Goal: Information Seeking & Learning: Compare options

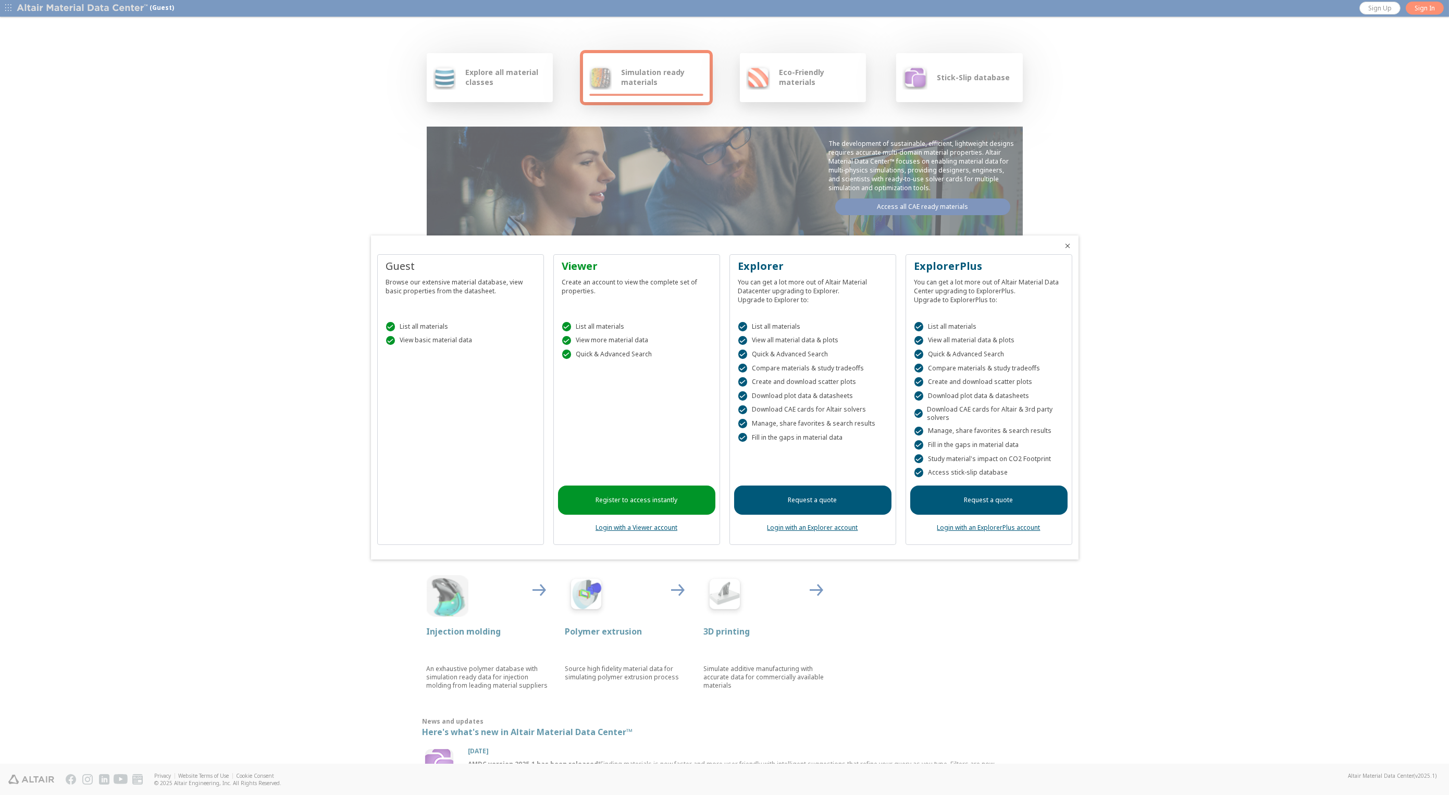
click at [814, 529] on link "Login with an Explorer account" at bounding box center [812, 527] width 91 height 9
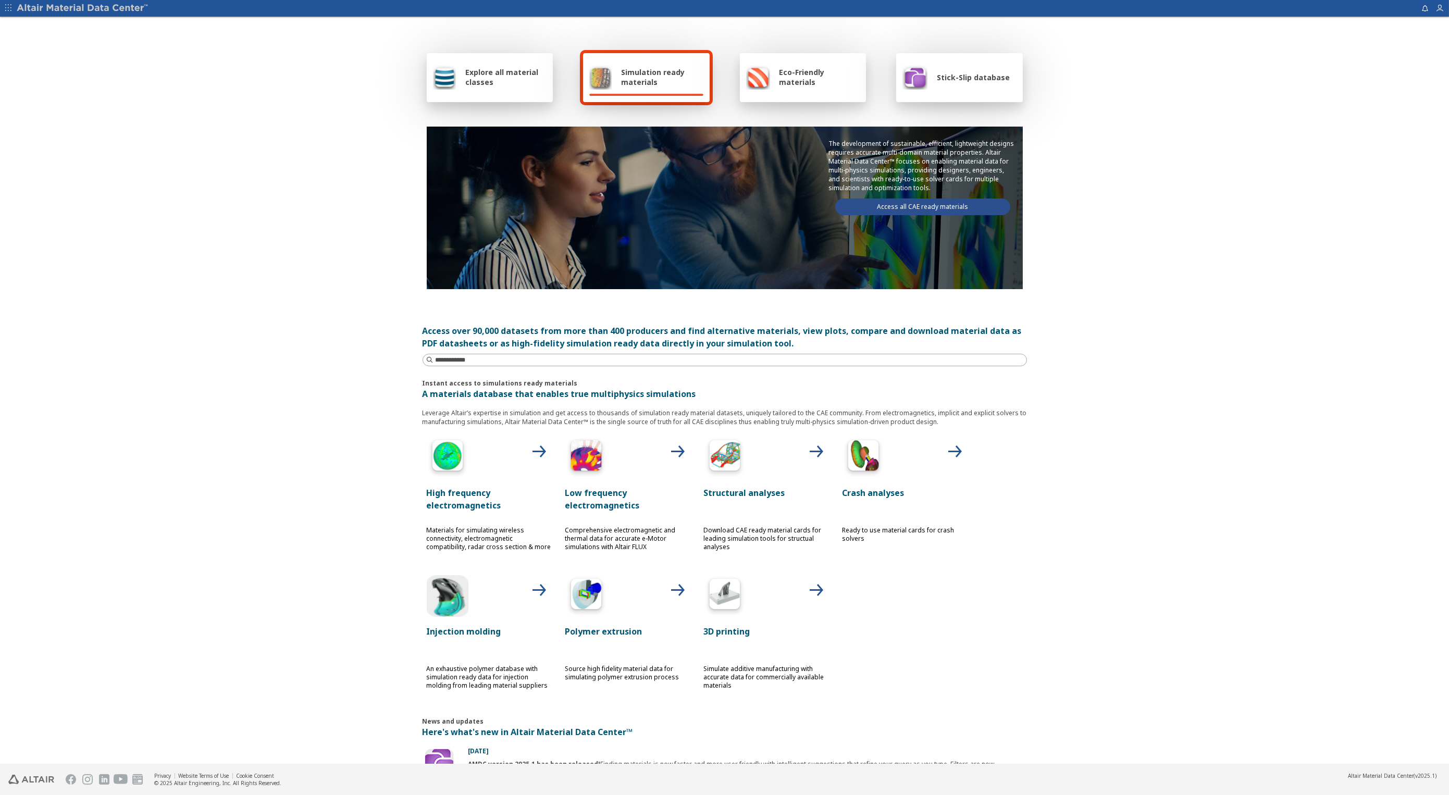
click at [496, 82] on span "Explore all material classes" at bounding box center [505, 77] width 81 height 20
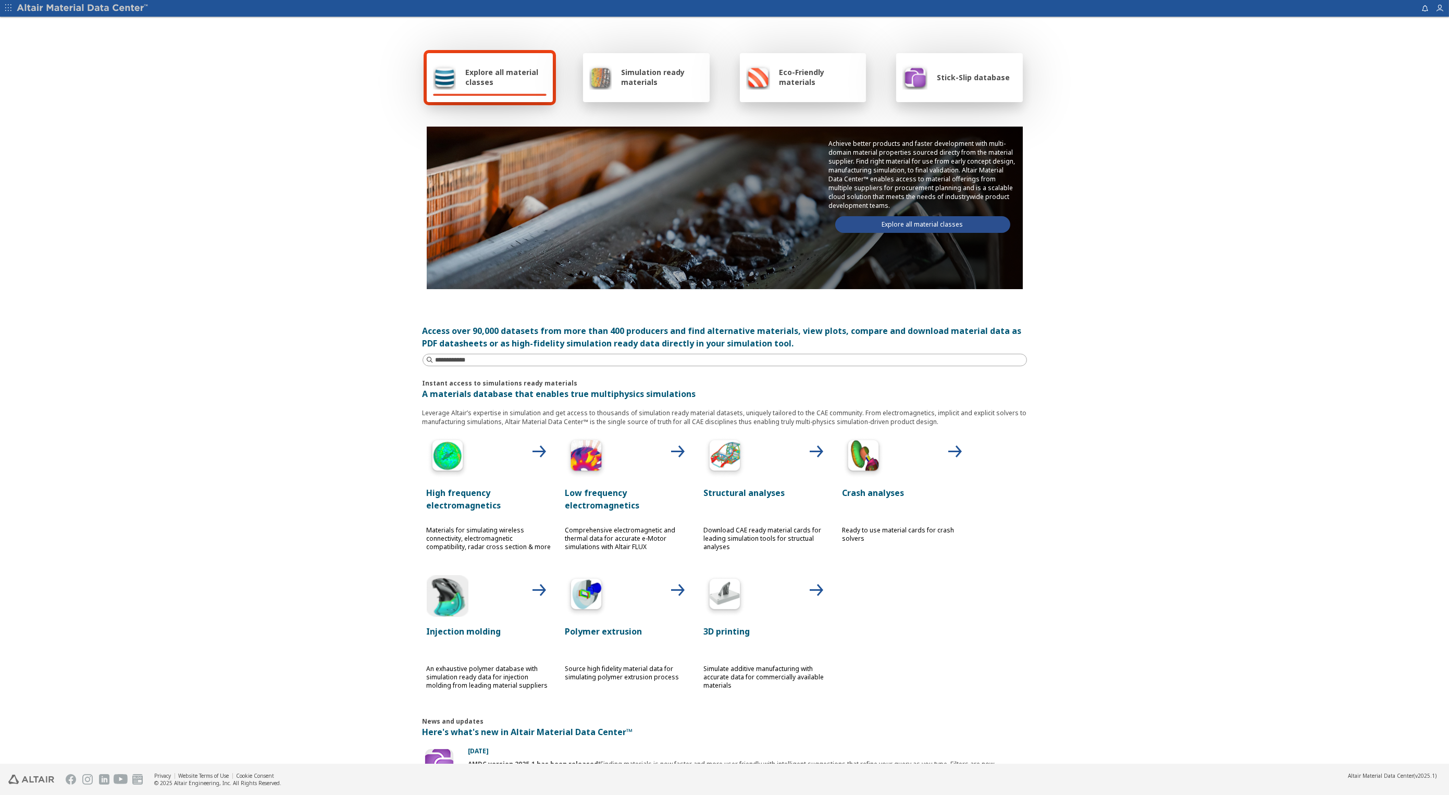
click at [930, 225] on link "Explore all material classes" at bounding box center [922, 224] width 175 height 17
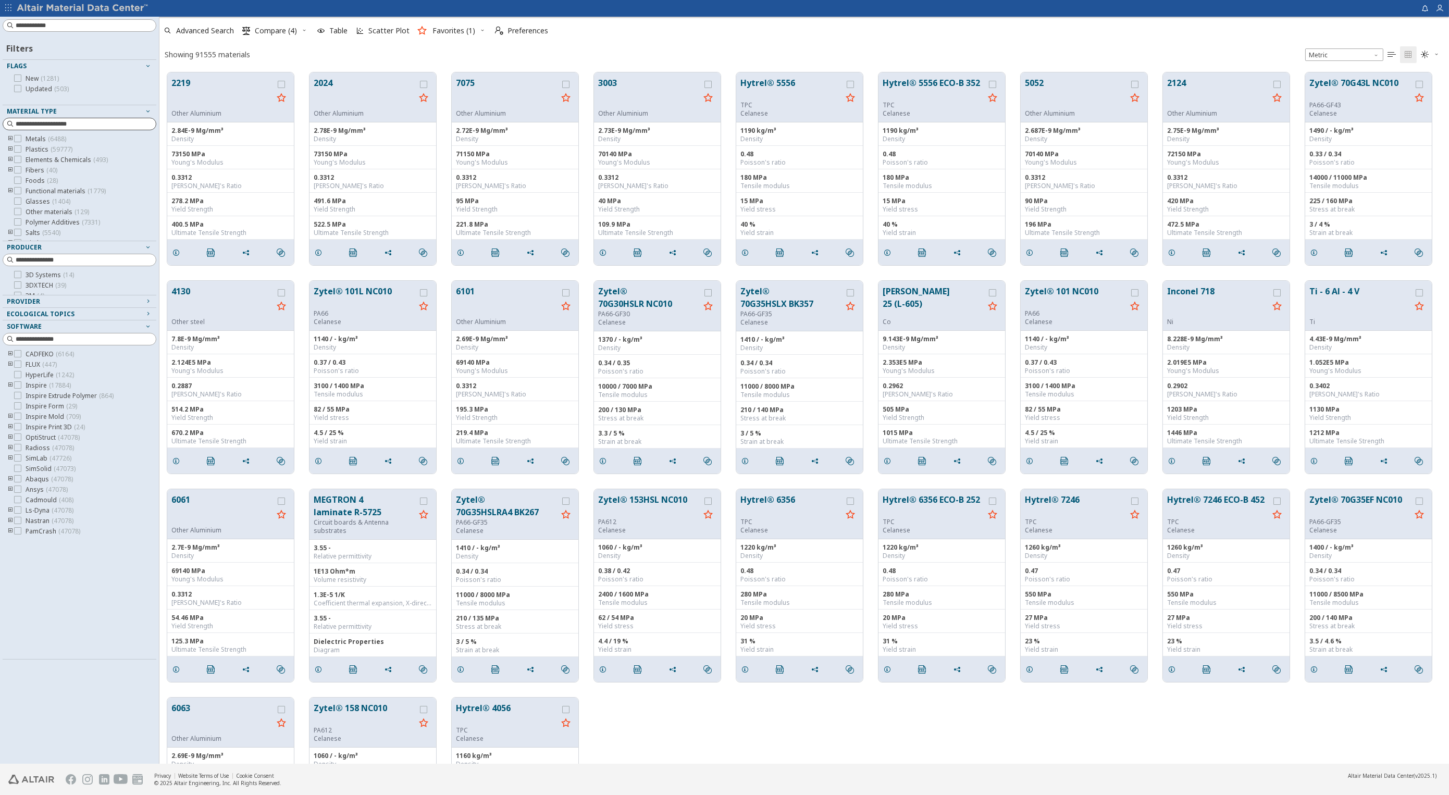
scroll to position [691, 1280]
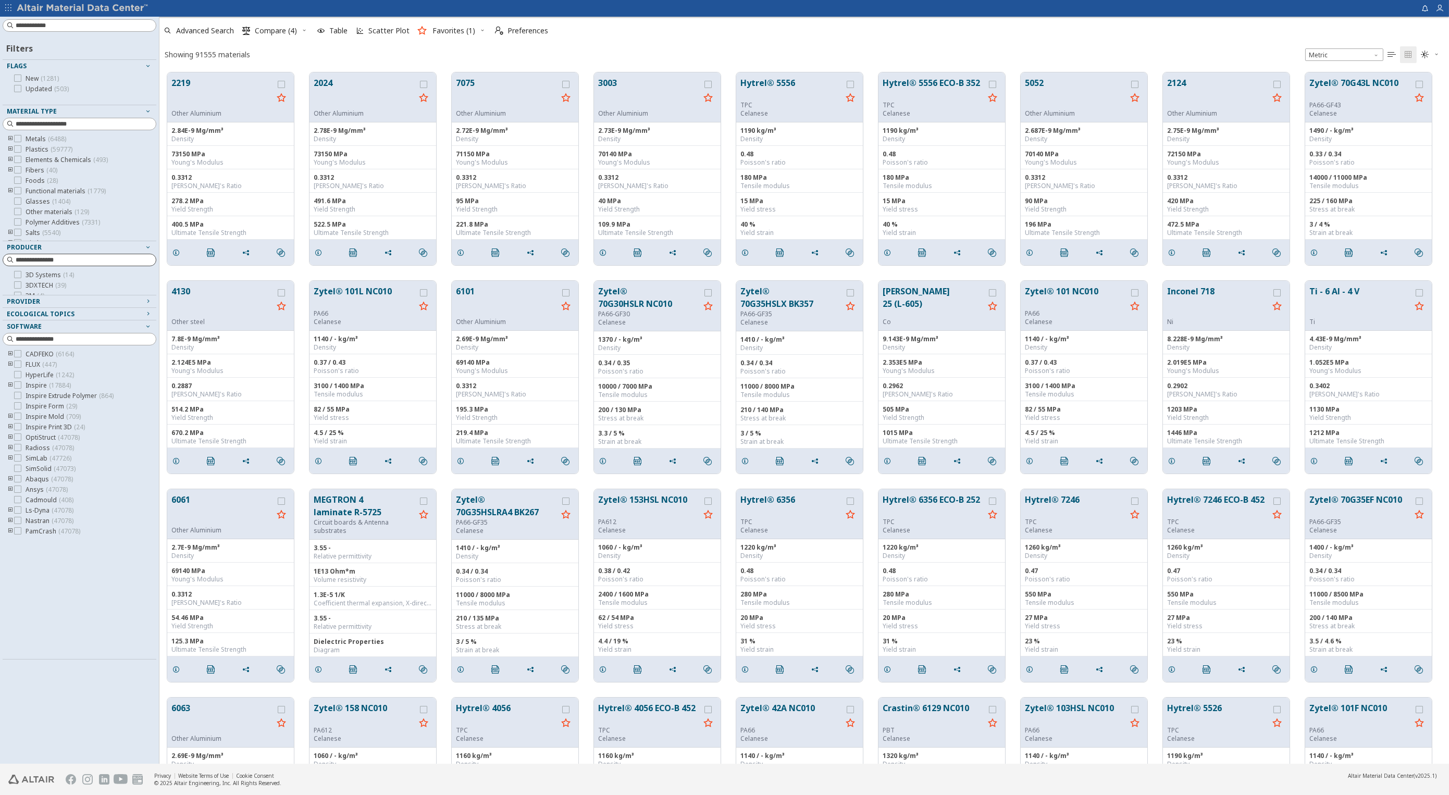
click at [74, 261] on input at bounding box center [86, 260] width 140 height 10
type input "***"
click at [19, 282] on icon at bounding box center [17, 284] width 7 height 7
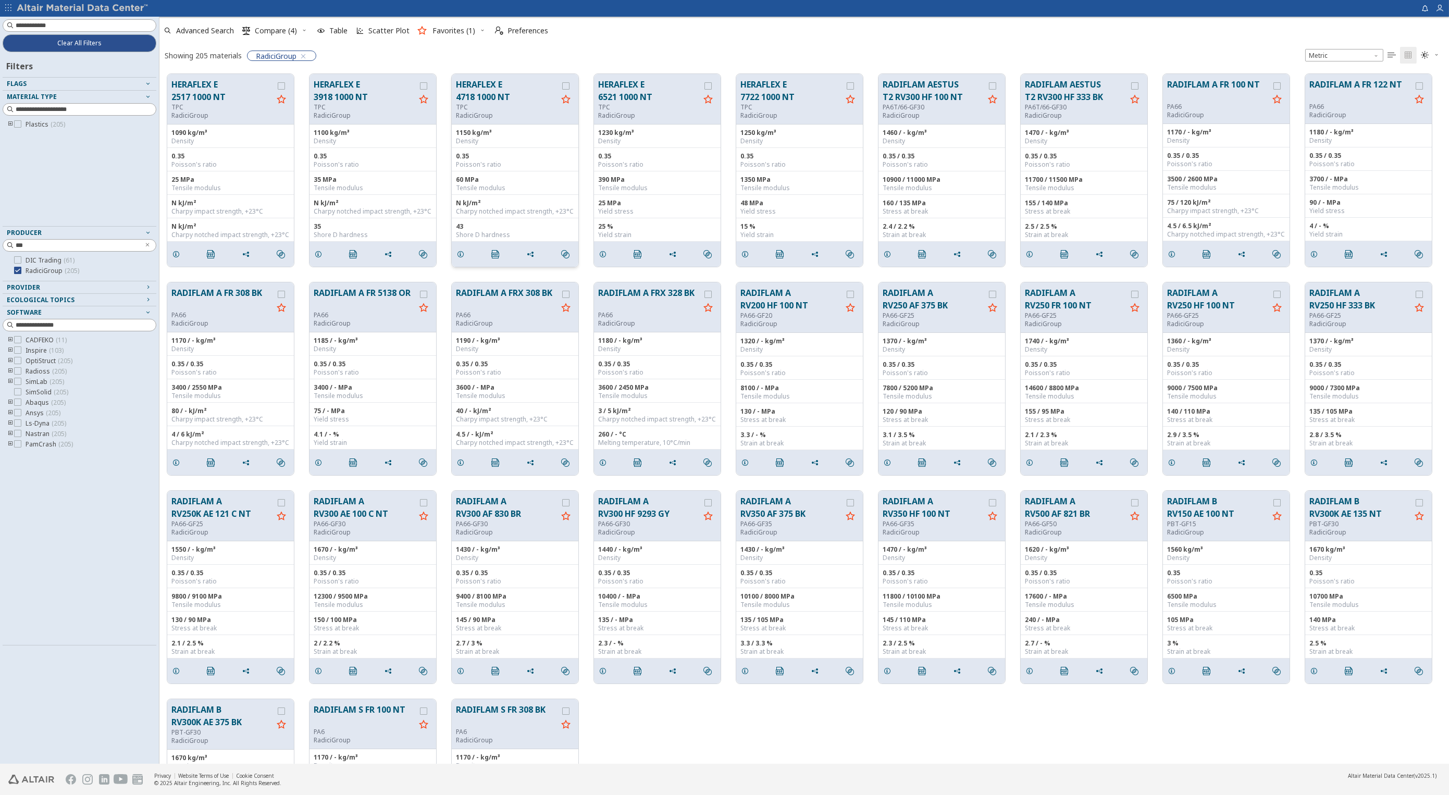
click at [473, 82] on button "HERAFLEX E 4718 1000 NT" at bounding box center [507, 90] width 102 height 25
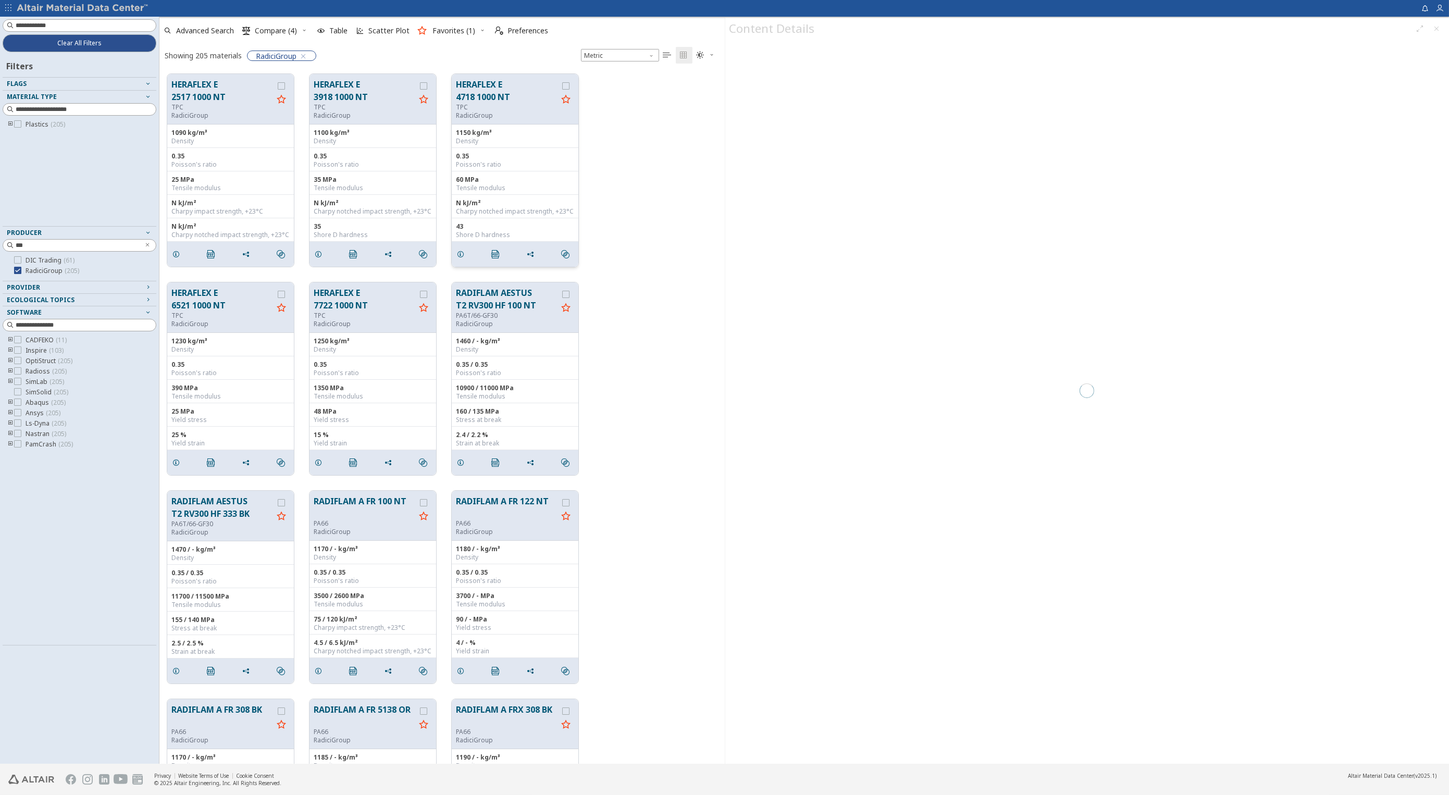
scroll to position [9, 9]
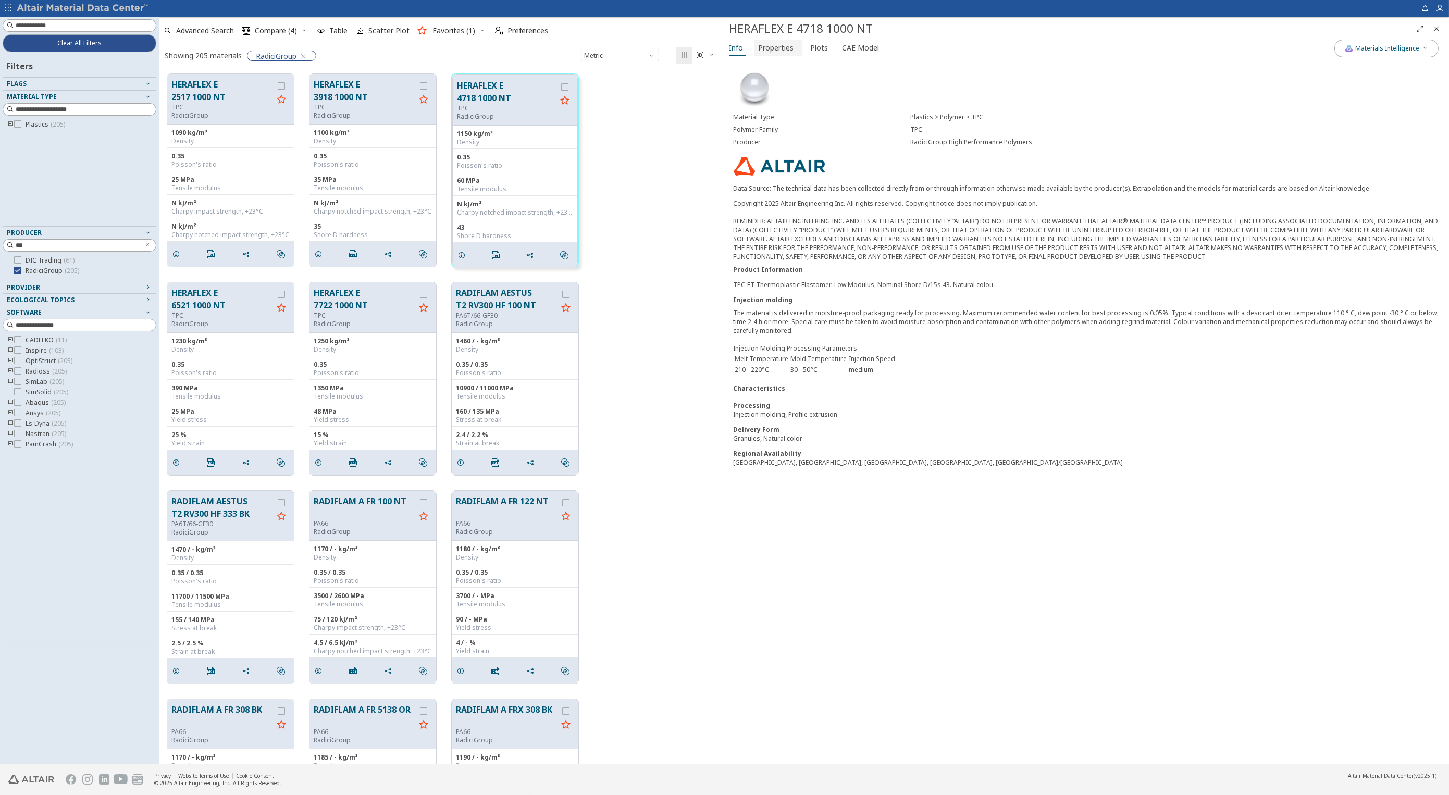
click at [775, 48] on span "Properties" at bounding box center [775, 48] width 35 height 17
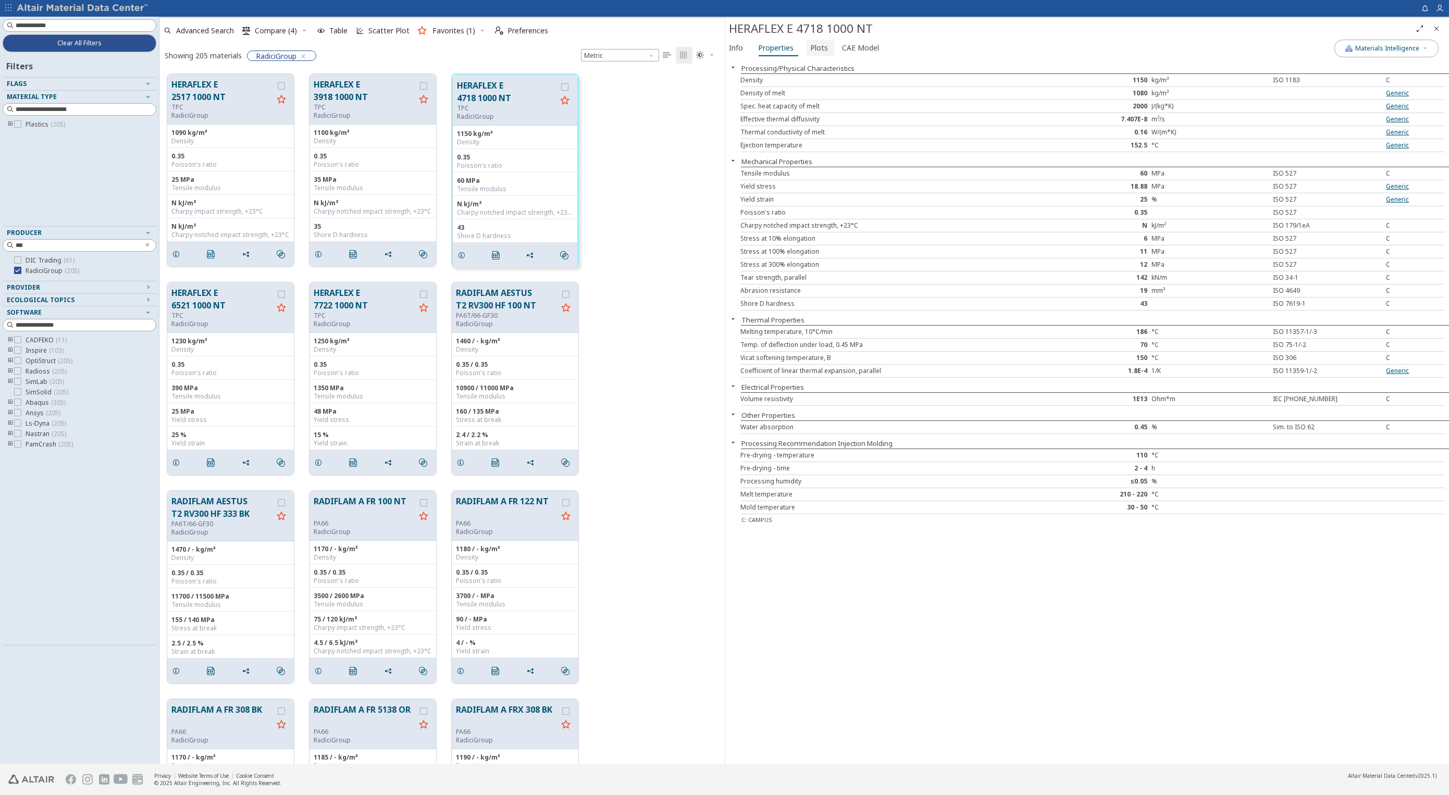
click at [811, 45] on span "Plots" at bounding box center [820, 48] width 18 height 17
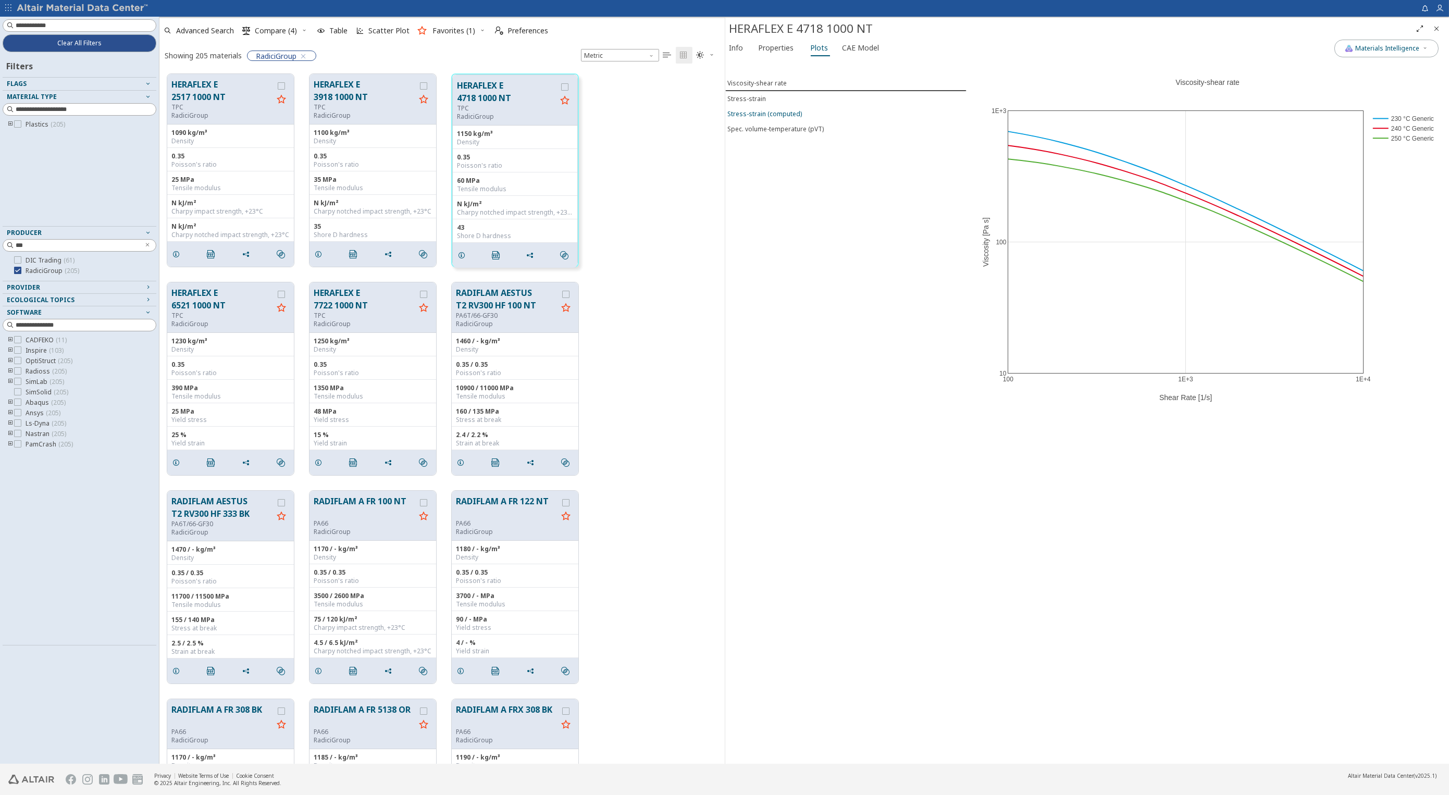
click at [746, 111] on div "Stress-strain (computed)" at bounding box center [765, 113] width 74 height 9
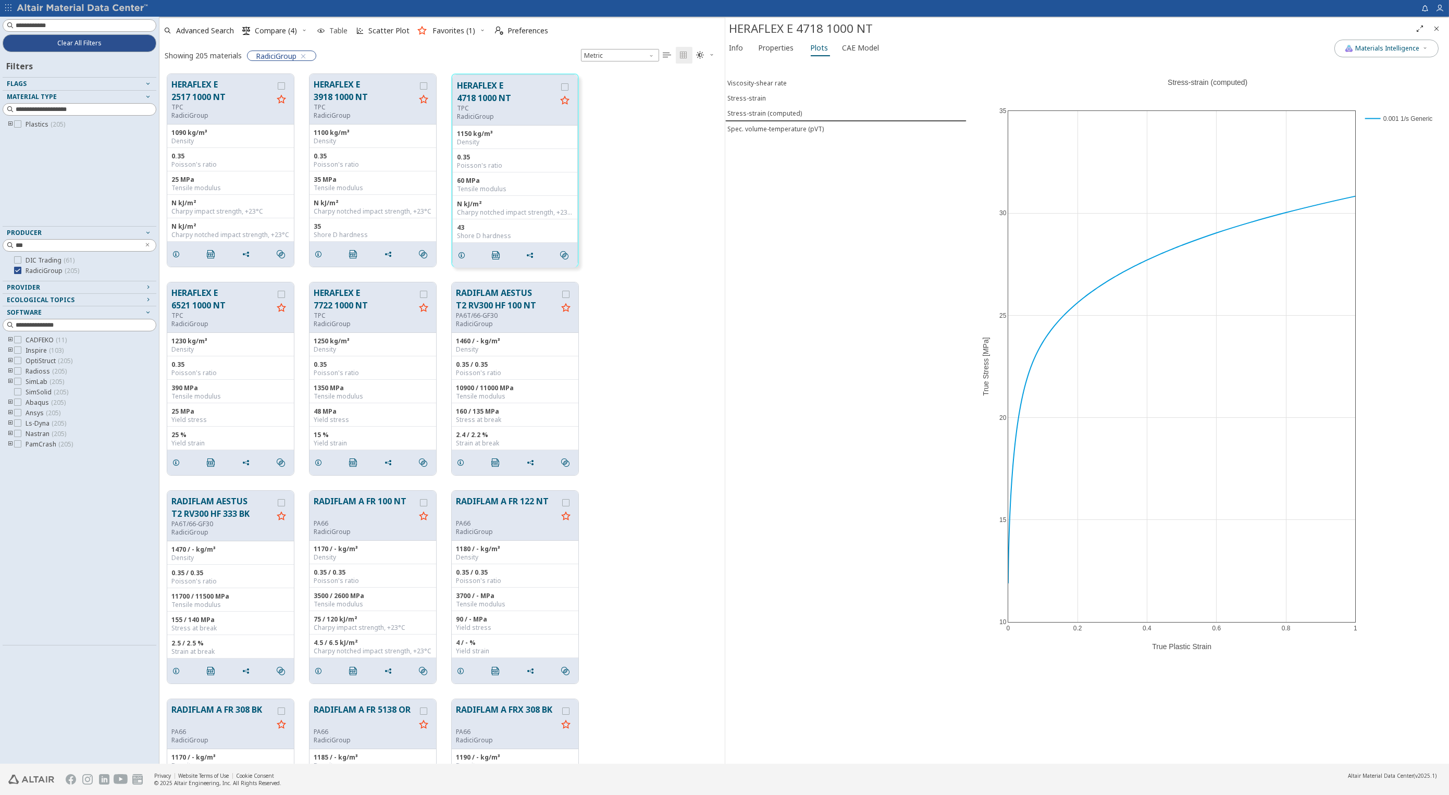
click at [339, 29] on span "Table" at bounding box center [338, 30] width 18 height 7
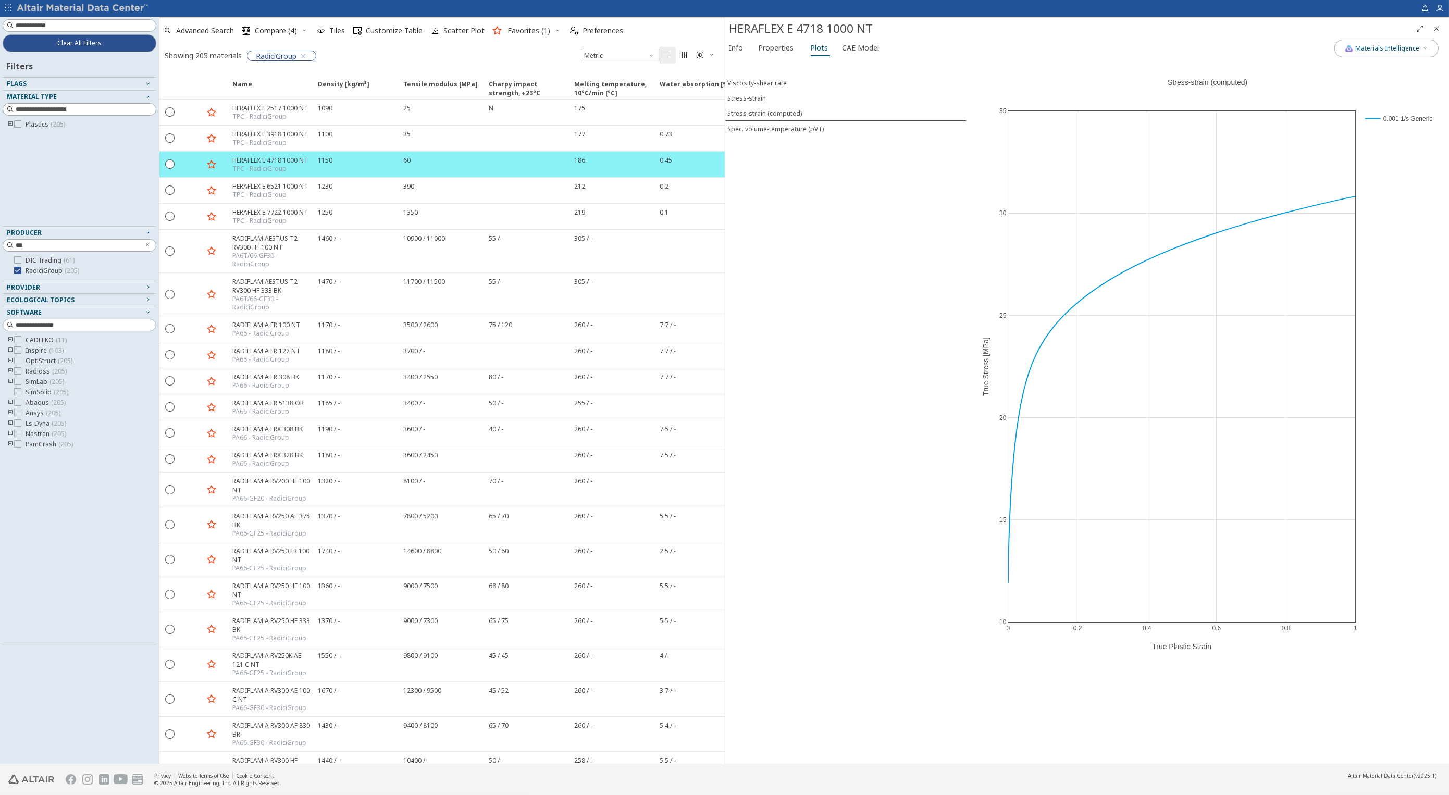
click at [304, 28] on icon "button" at bounding box center [304, 30] width 6 height 6
click at [298, 48] on span "Clear Selections" at bounding box center [291, 51] width 72 height 17
click at [330, 30] on span "Tiles" at bounding box center [337, 30] width 16 height 7
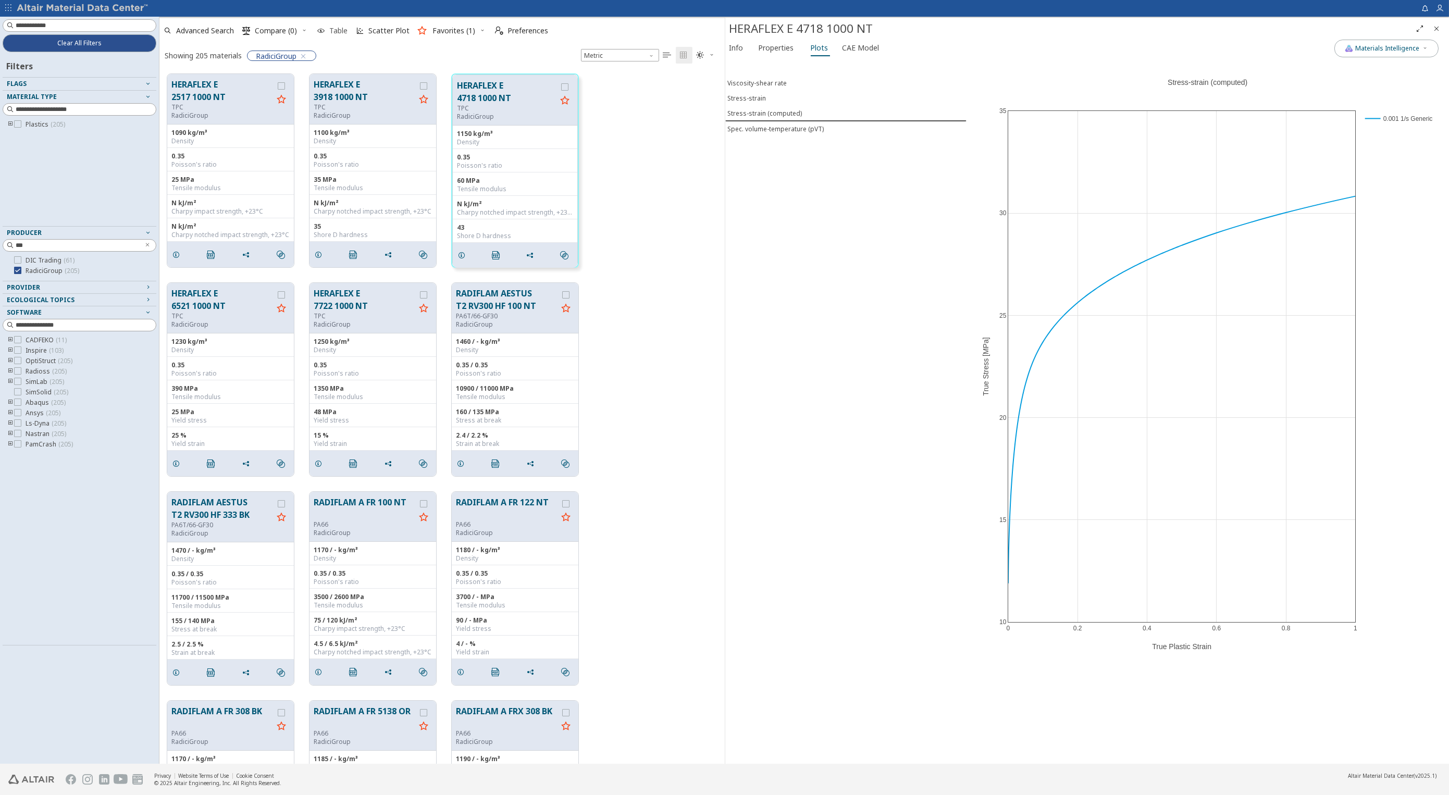
scroll to position [690, 556]
click at [733, 101] on div "Stress-strain" at bounding box center [747, 98] width 39 height 9
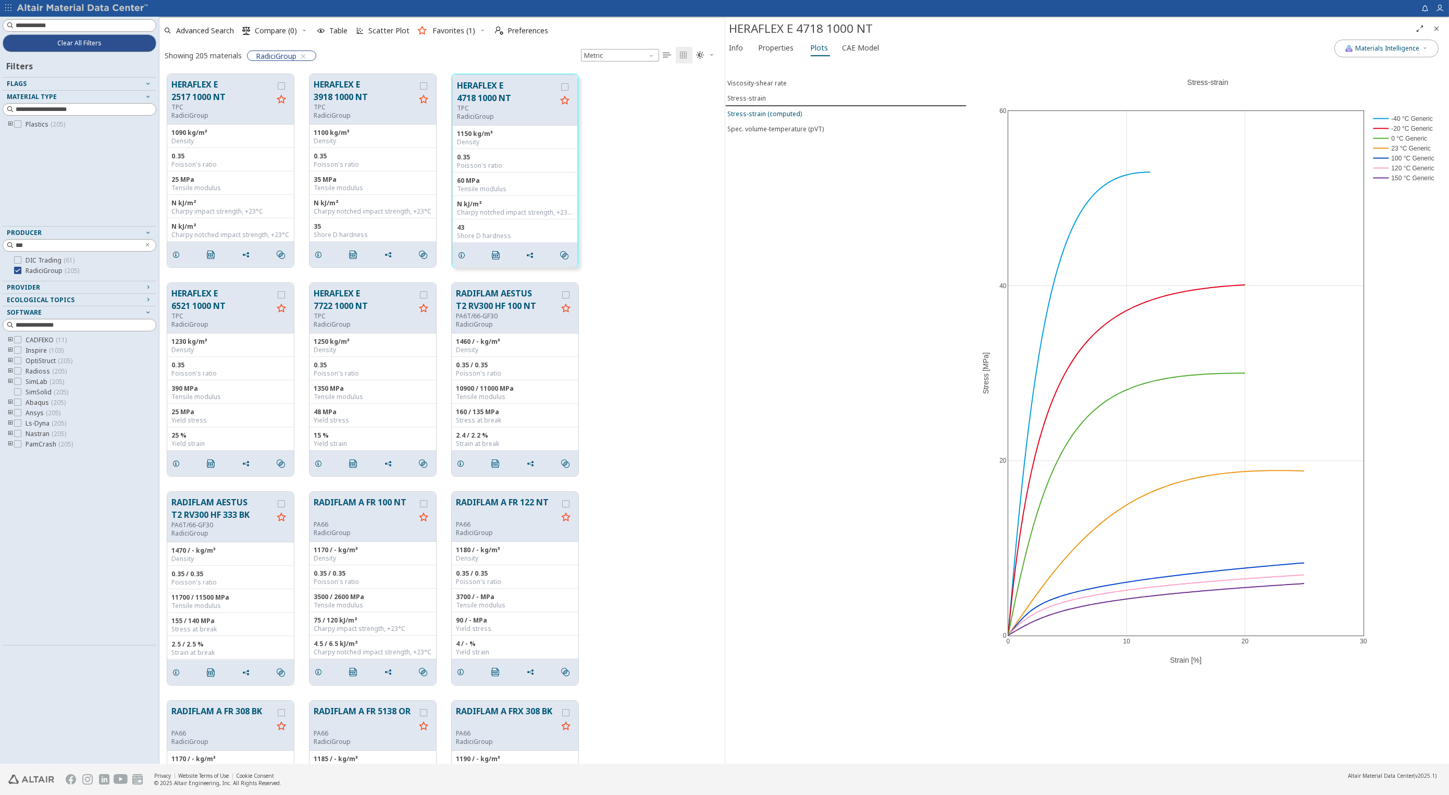
click at [742, 113] on div "Stress-strain (computed)" at bounding box center [765, 113] width 74 height 9
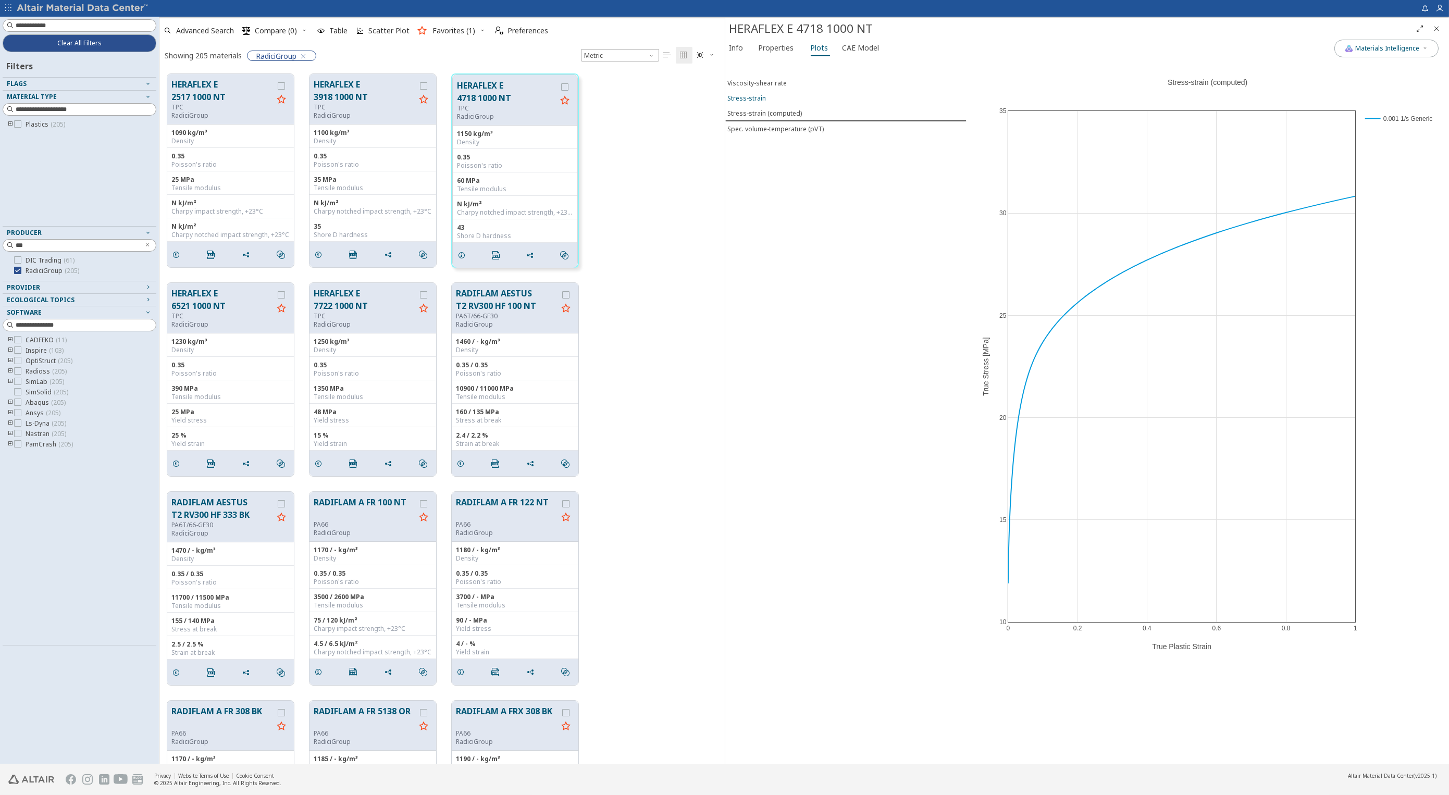
click at [737, 99] on div "Stress-strain" at bounding box center [747, 98] width 39 height 9
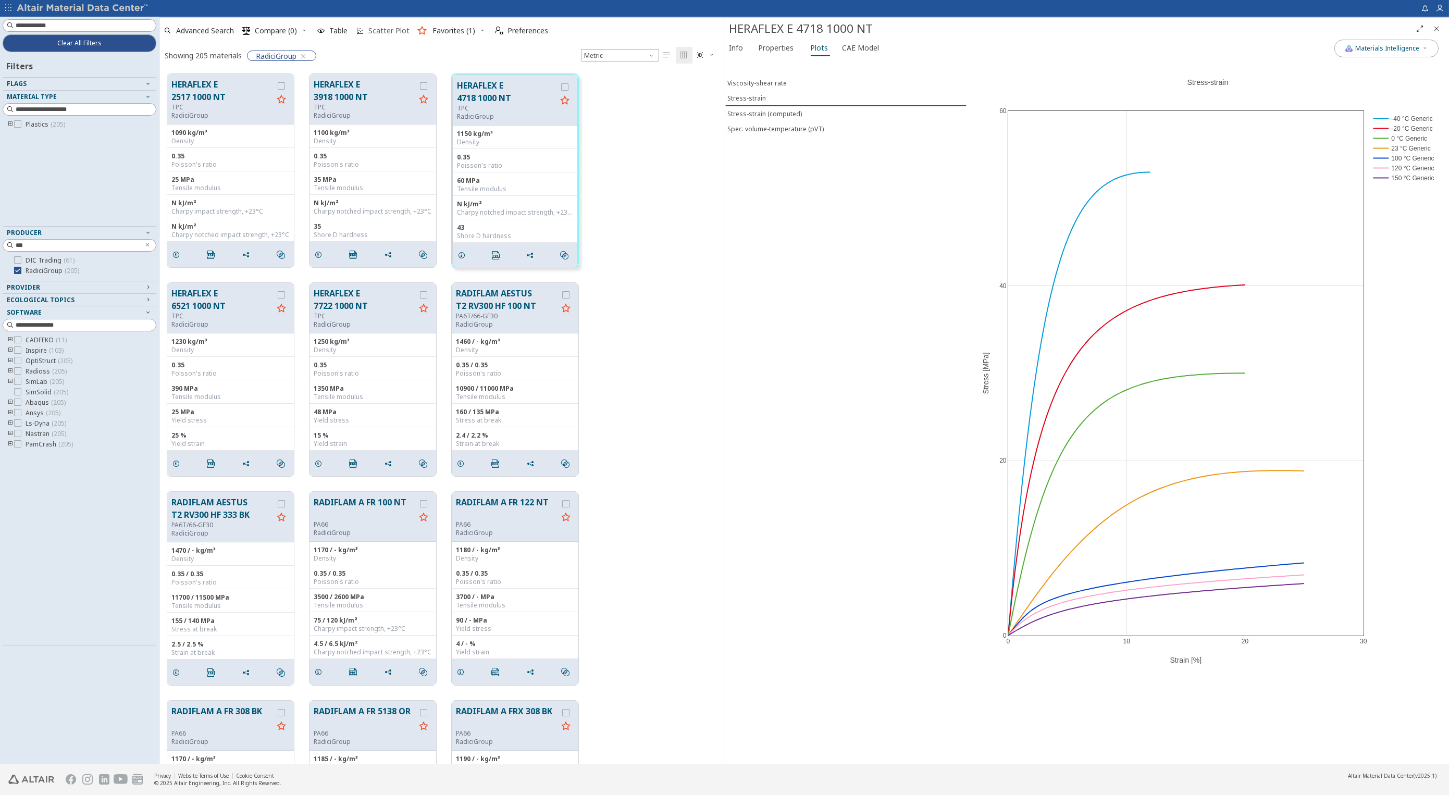
click at [395, 29] on span "Scatter Plot" at bounding box center [388, 30] width 41 height 7
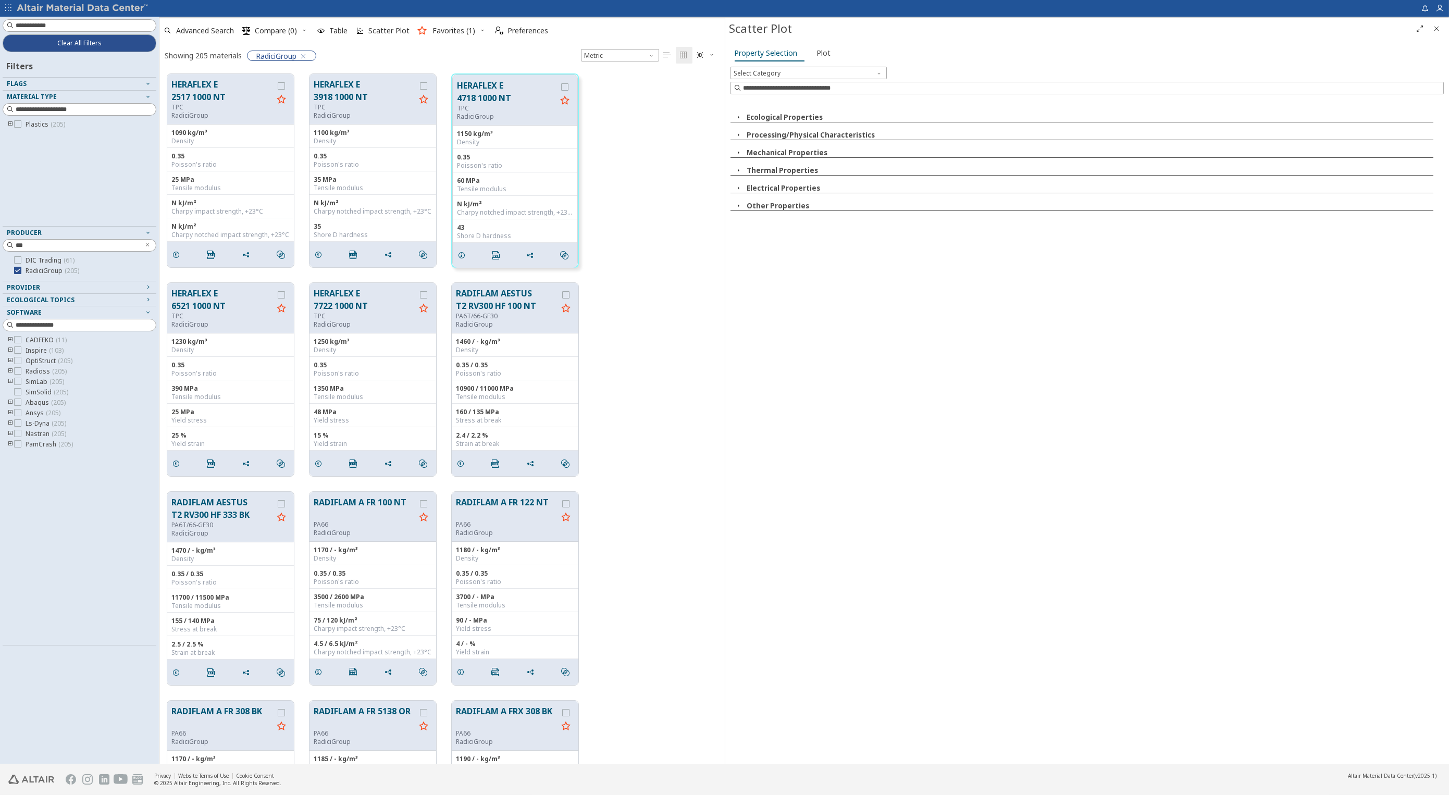
click at [737, 153] on icon "button" at bounding box center [738, 152] width 8 height 8
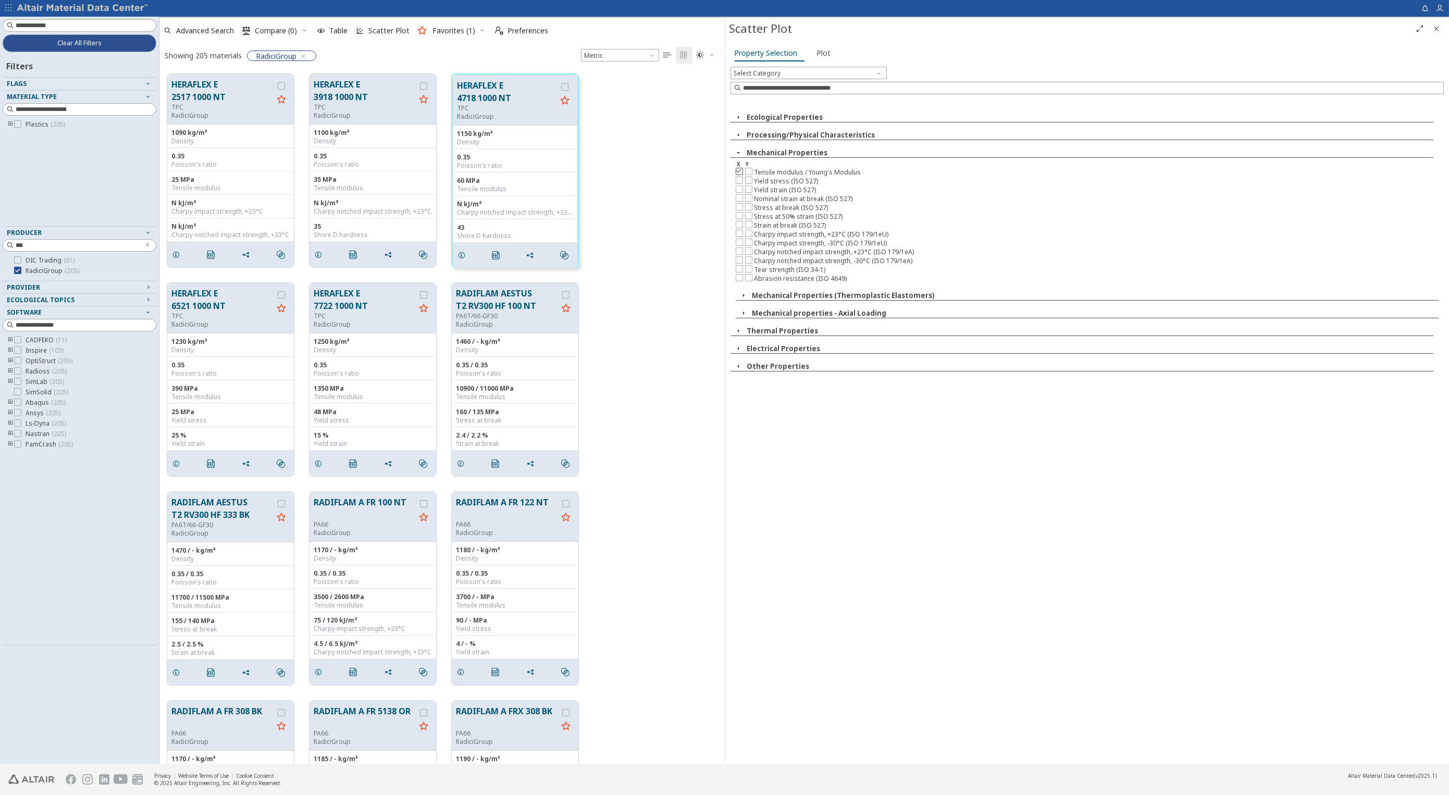
click at [741, 175] on icon at bounding box center [739, 170] width 7 height 7
click at [736, 136] on icon "button" at bounding box center [738, 135] width 8 height 8
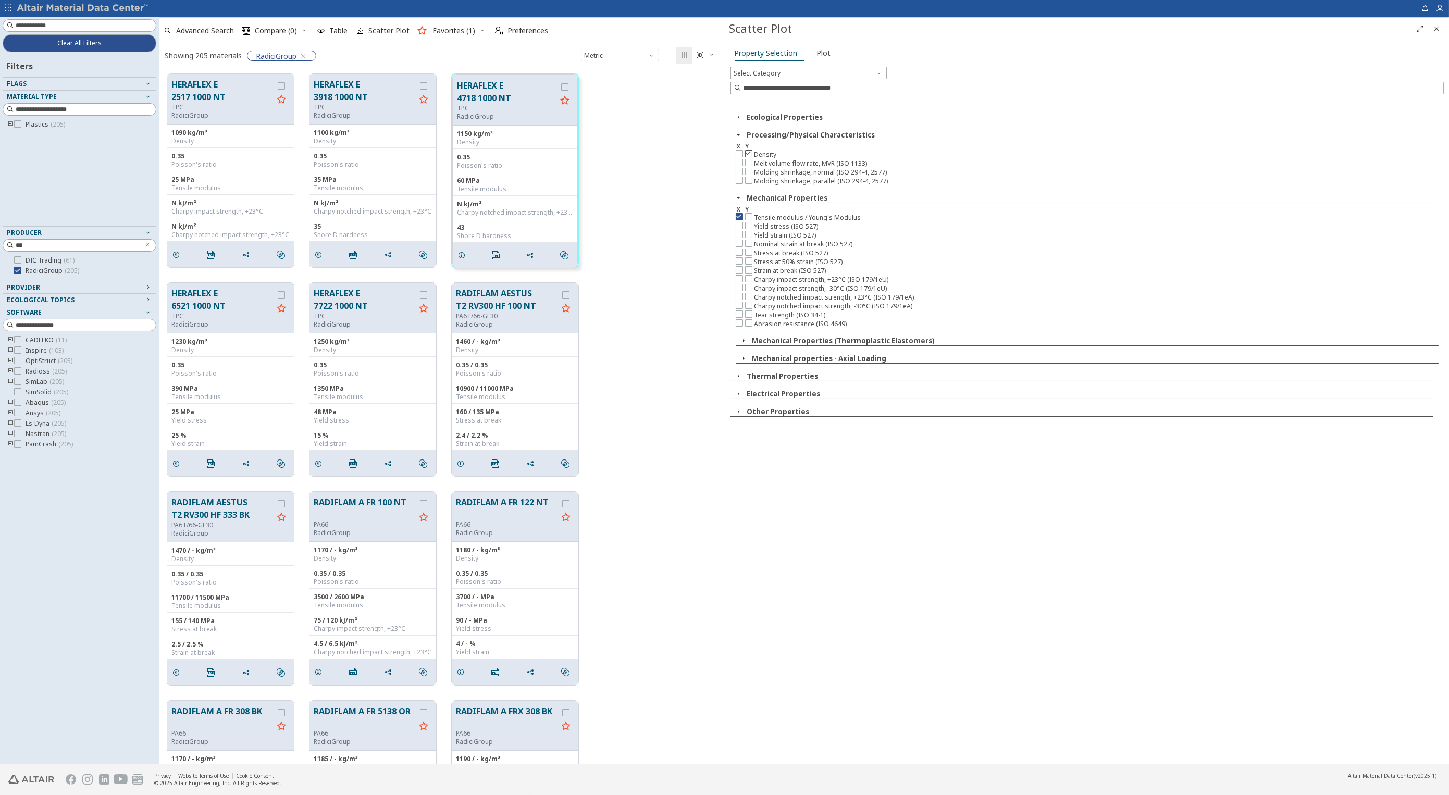
click at [745, 157] on icon at bounding box center [748, 153] width 7 height 7
click at [817, 51] on span "Plot" at bounding box center [824, 53] width 14 height 17
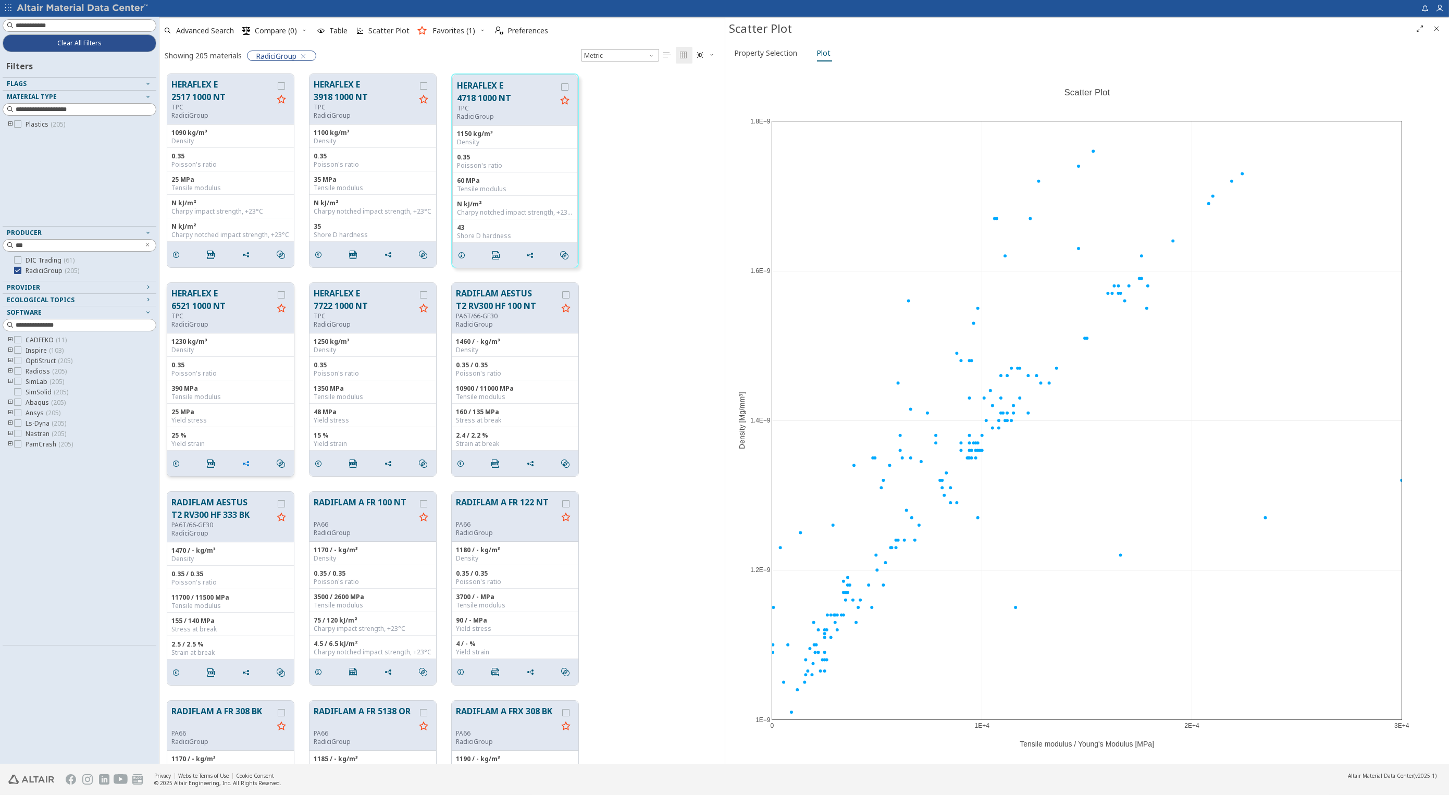
click at [246, 462] on icon "grid" at bounding box center [246, 463] width 8 height 8
click at [280, 462] on icon "" at bounding box center [281, 463] width 8 height 8
click at [305, 481] on span "Similar Mechanical Properties" at bounding box center [327, 482] width 100 height 17
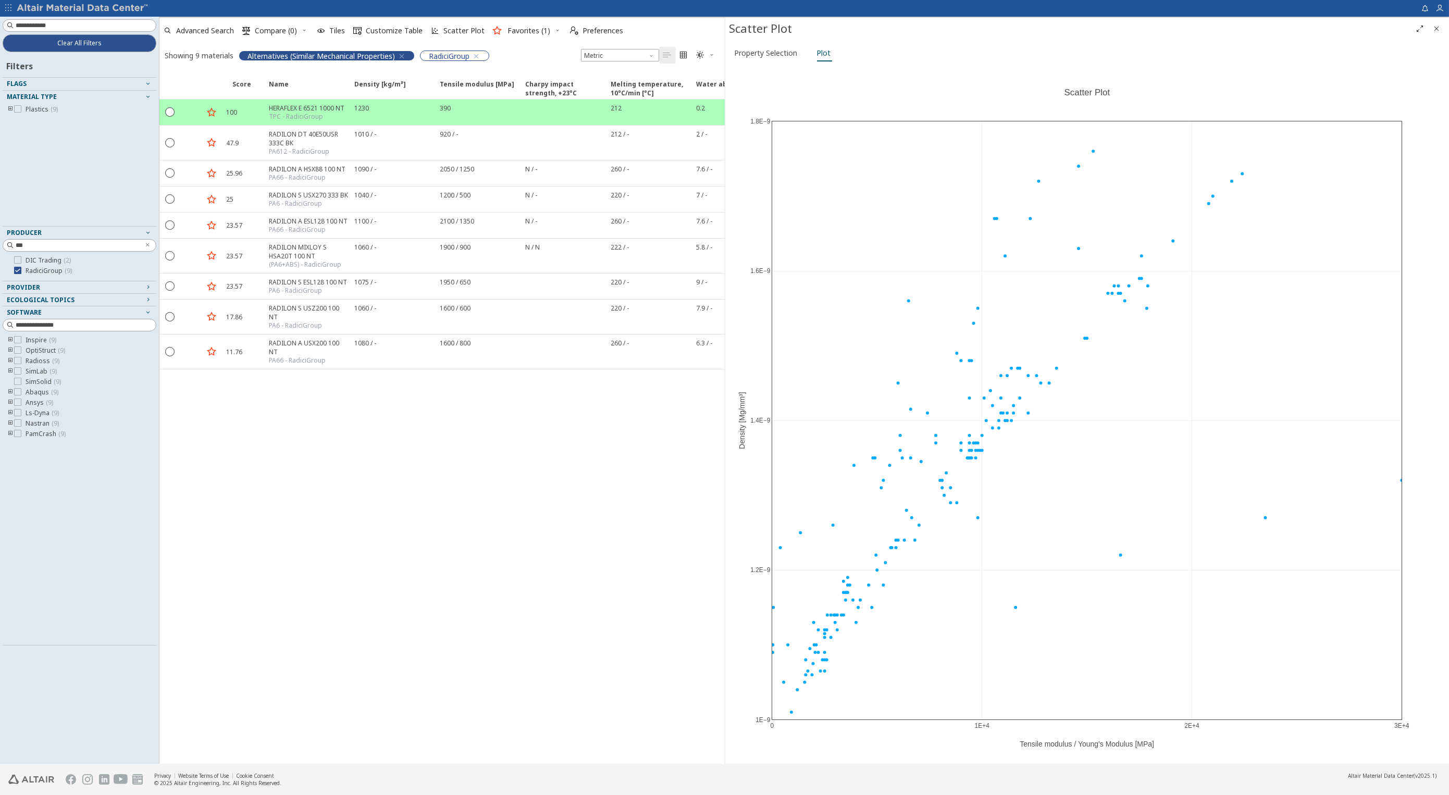
click at [405, 55] on icon "button" at bounding box center [401, 56] width 8 height 8
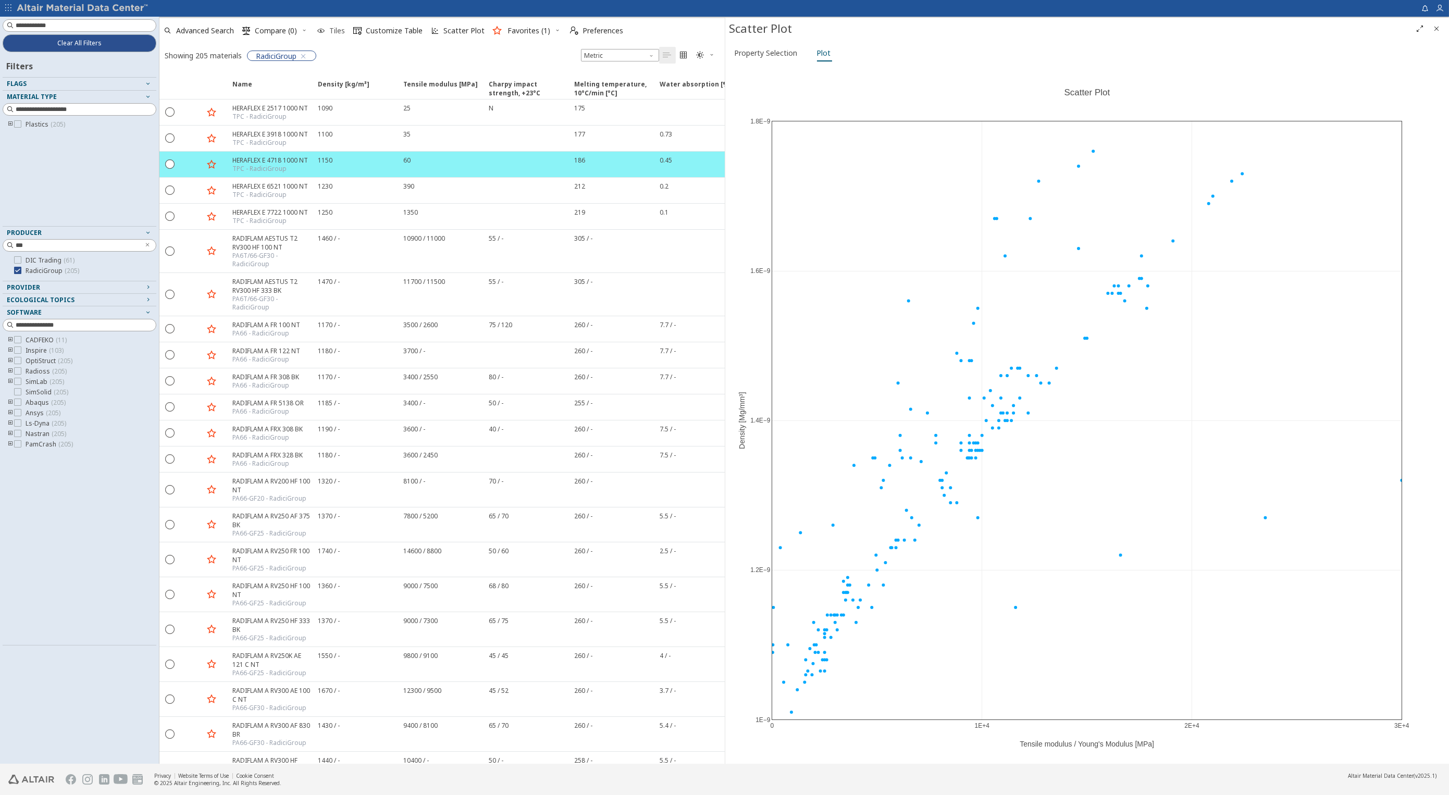
click at [341, 32] on span "Tiles" at bounding box center [337, 30] width 16 height 7
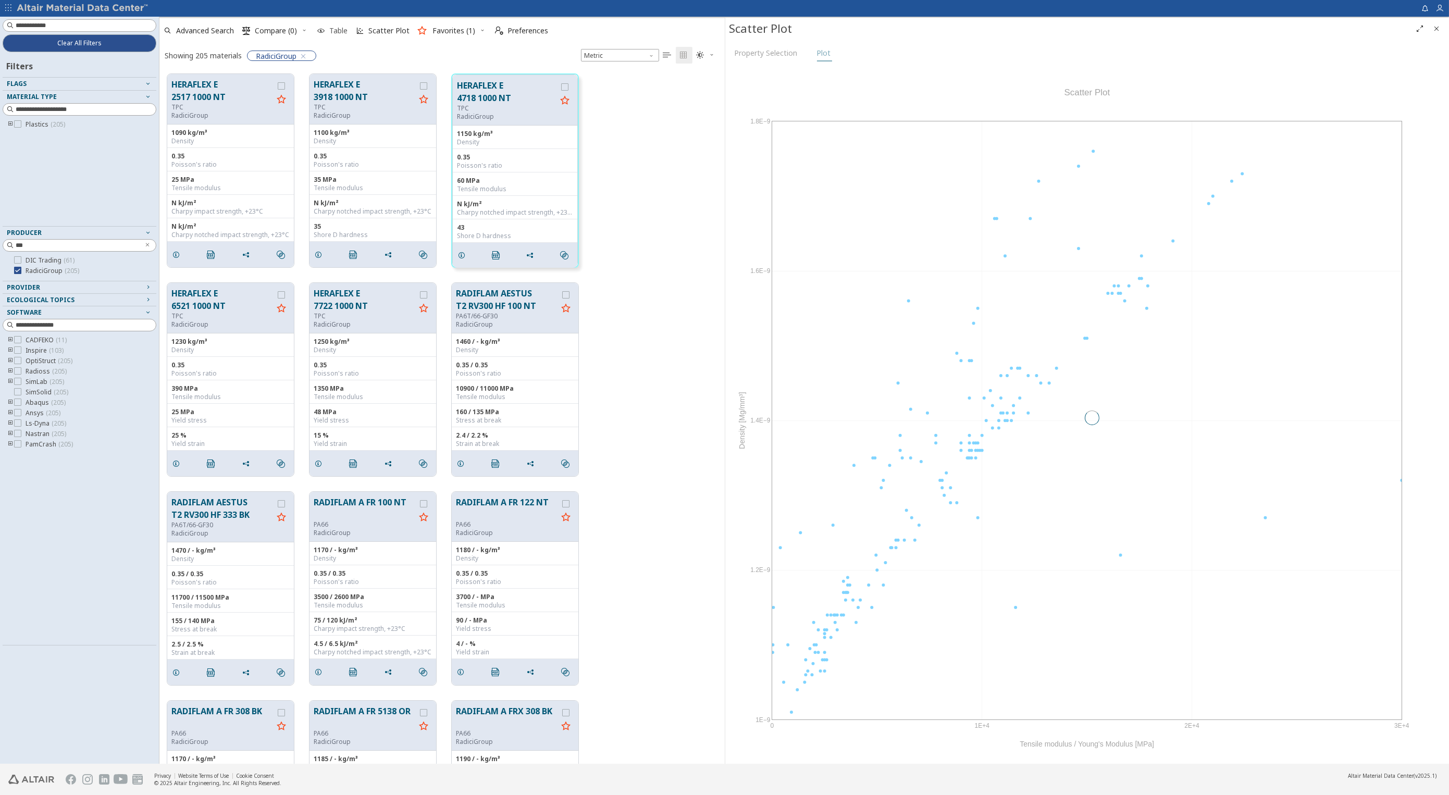
scroll to position [690, 556]
click at [281, 82] on div "grid" at bounding box center [281, 85] width 7 height 7
click at [425, 85] on icon "grid" at bounding box center [423, 85] width 7 height 7
click at [569, 89] on label "grid" at bounding box center [565, 86] width 9 height 7
click at [283, 293] on icon "grid" at bounding box center [281, 294] width 7 height 7
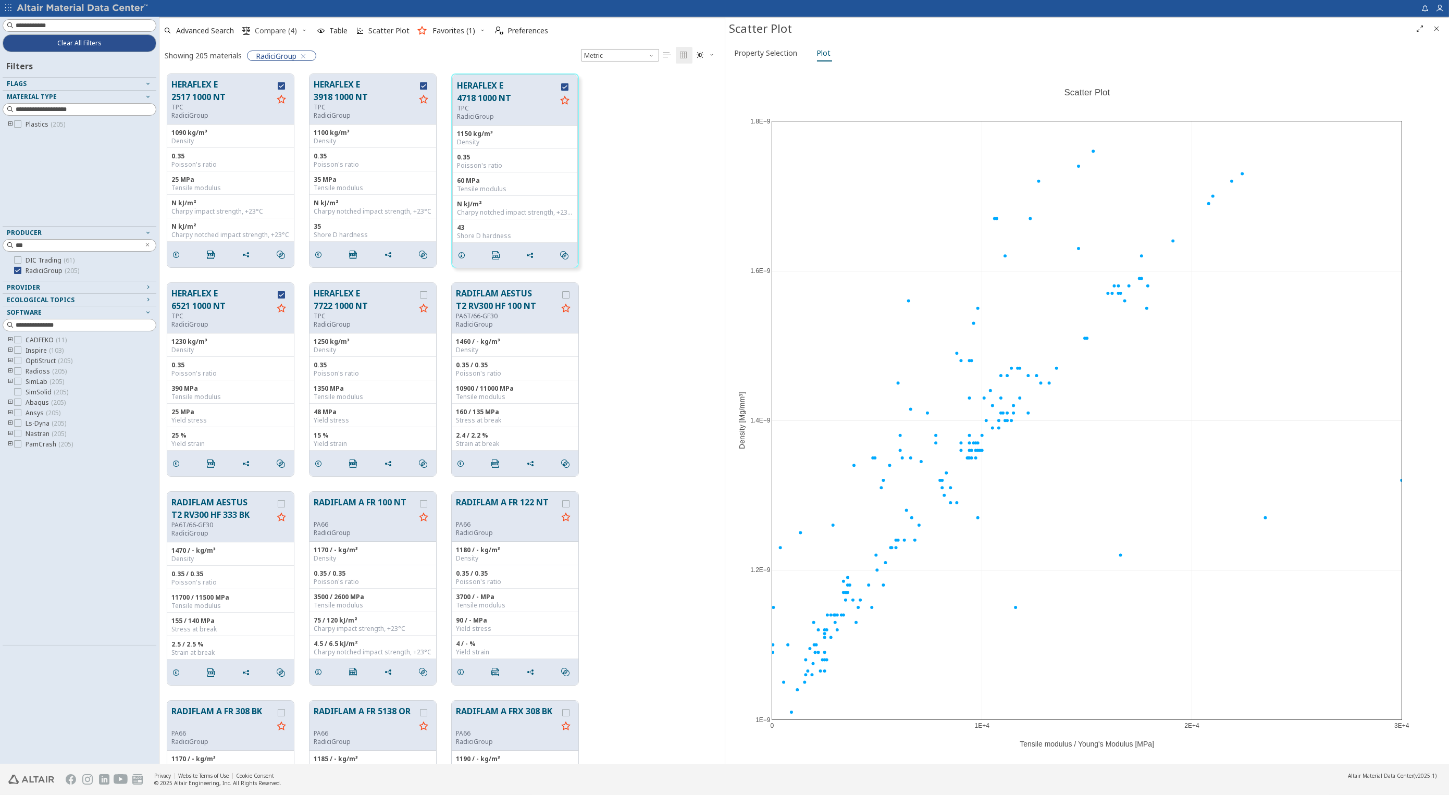
click at [285, 28] on span "Compare (4)" at bounding box center [276, 30] width 42 height 7
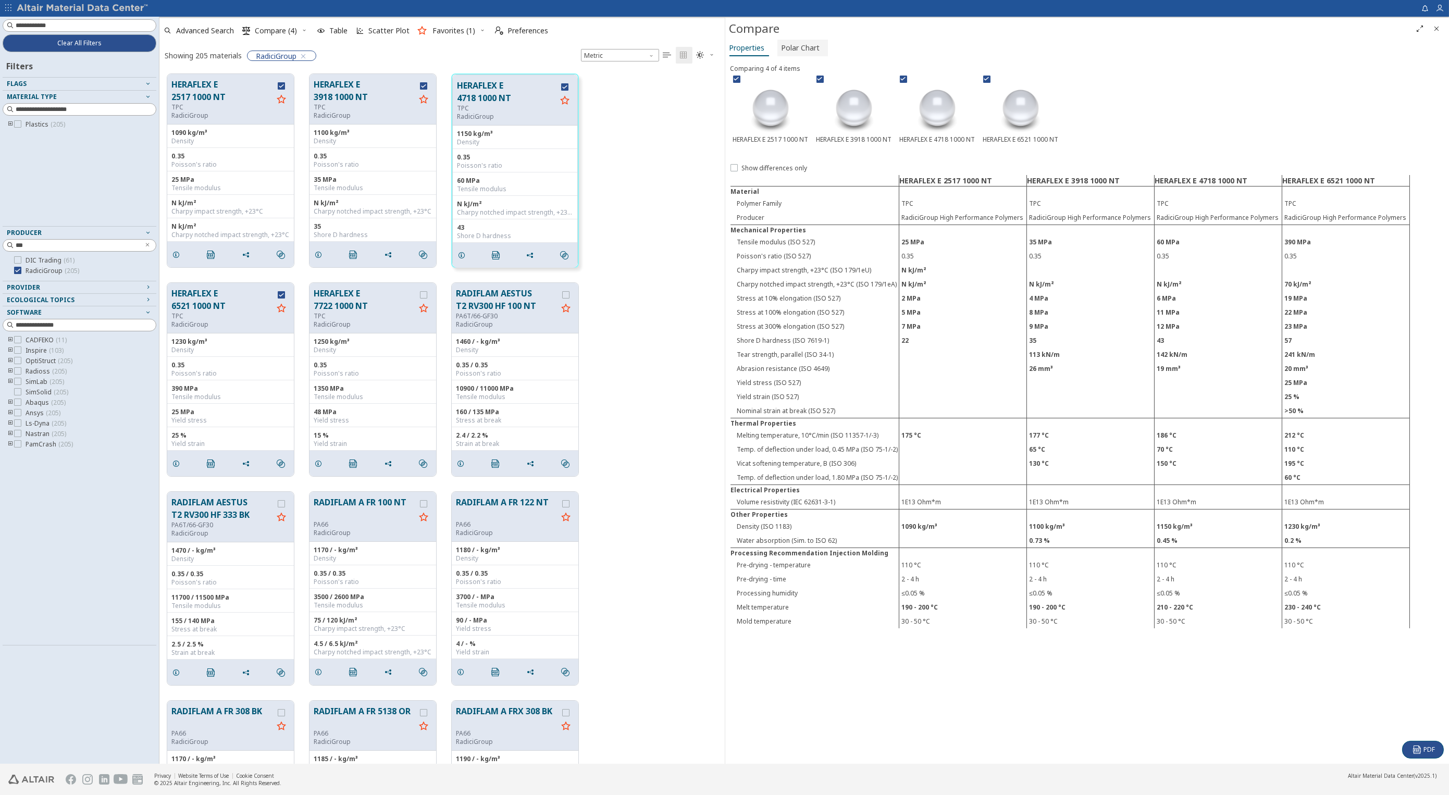
click at [793, 50] on span "Polar Chart" at bounding box center [800, 48] width 39 height 17
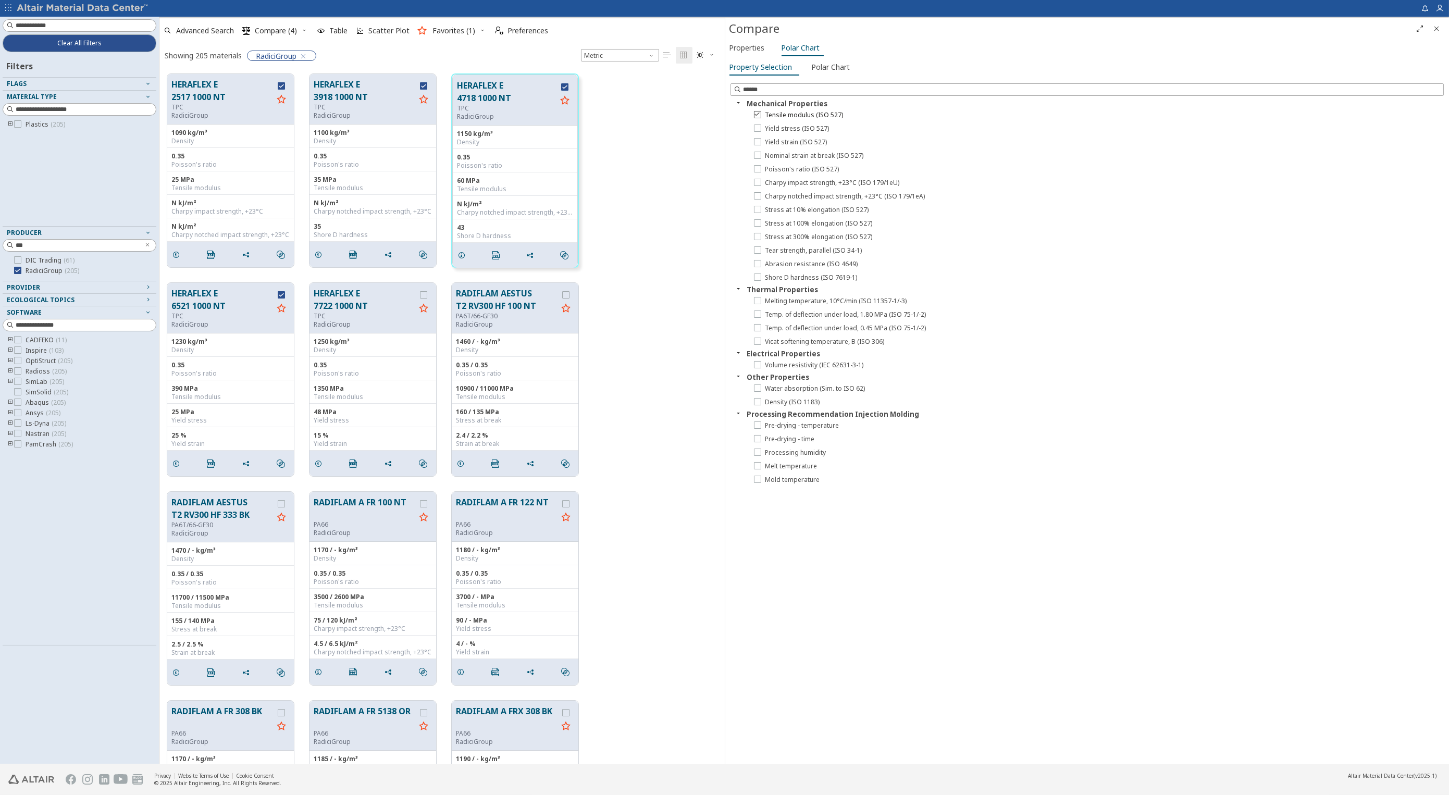
click at [756, 117] on icon at bounding box center [757, 113] width 7 height 7
click at [757, 132] on label "Yield stress (ISO 527)" at bounding box center [792, 128] width 76 height 8
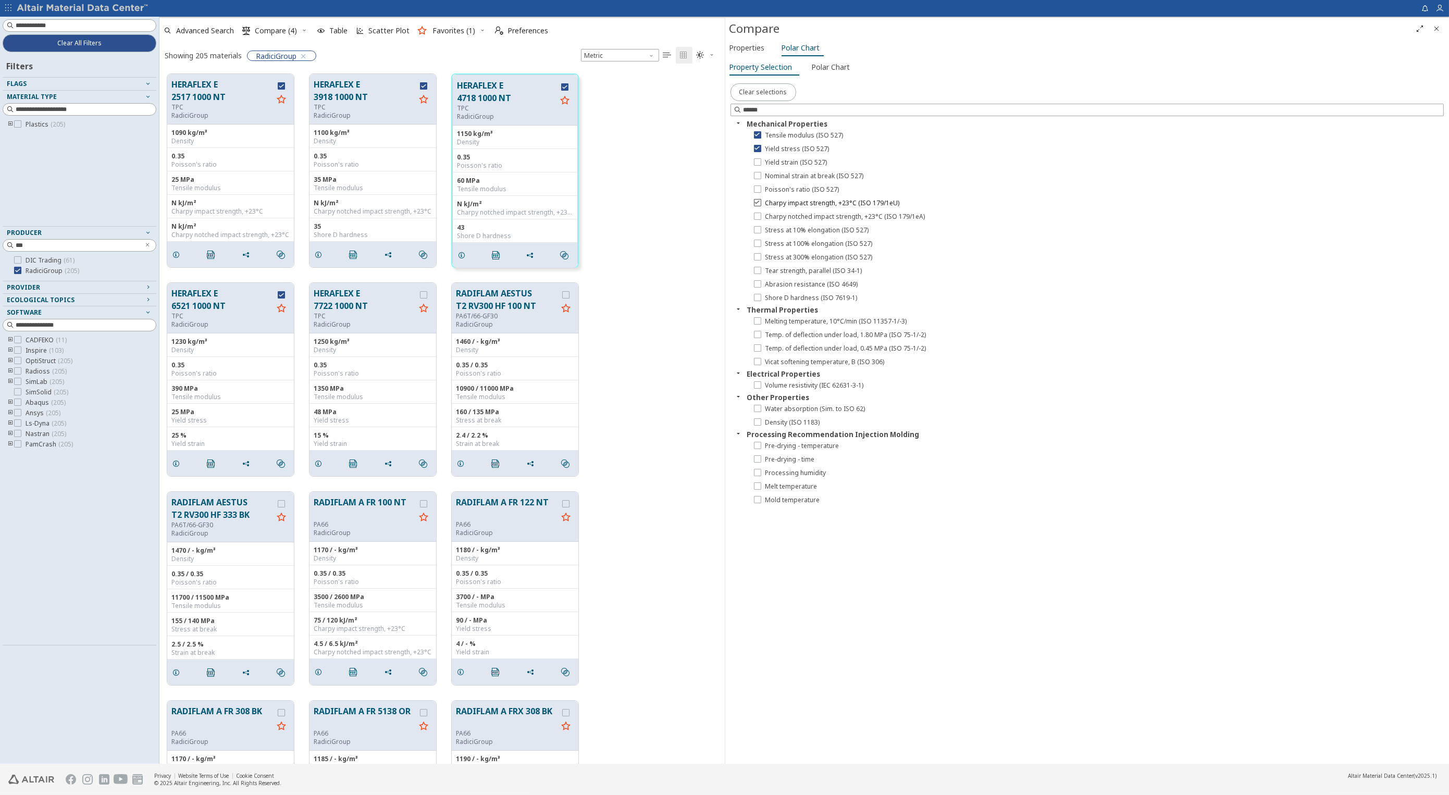
click at [756, 206] on label "Charpy impact strength, +23°C (ISO 179/1eU)" at bounding box center [827, 203] width 146 height 8
click at [754, 323] on div at bounding box center [757, 320] width 7 height 7
click at [763, 425] on label "Density (ISO 1183)" at bounding box center [787, 422] width 66 height 8
click at [754, 243] on icon at bounding box center [757, 242] width 7 height 7
click at [824, 68] on span "Polar Chart" at bounding box center [831, 67] width 39 height 17
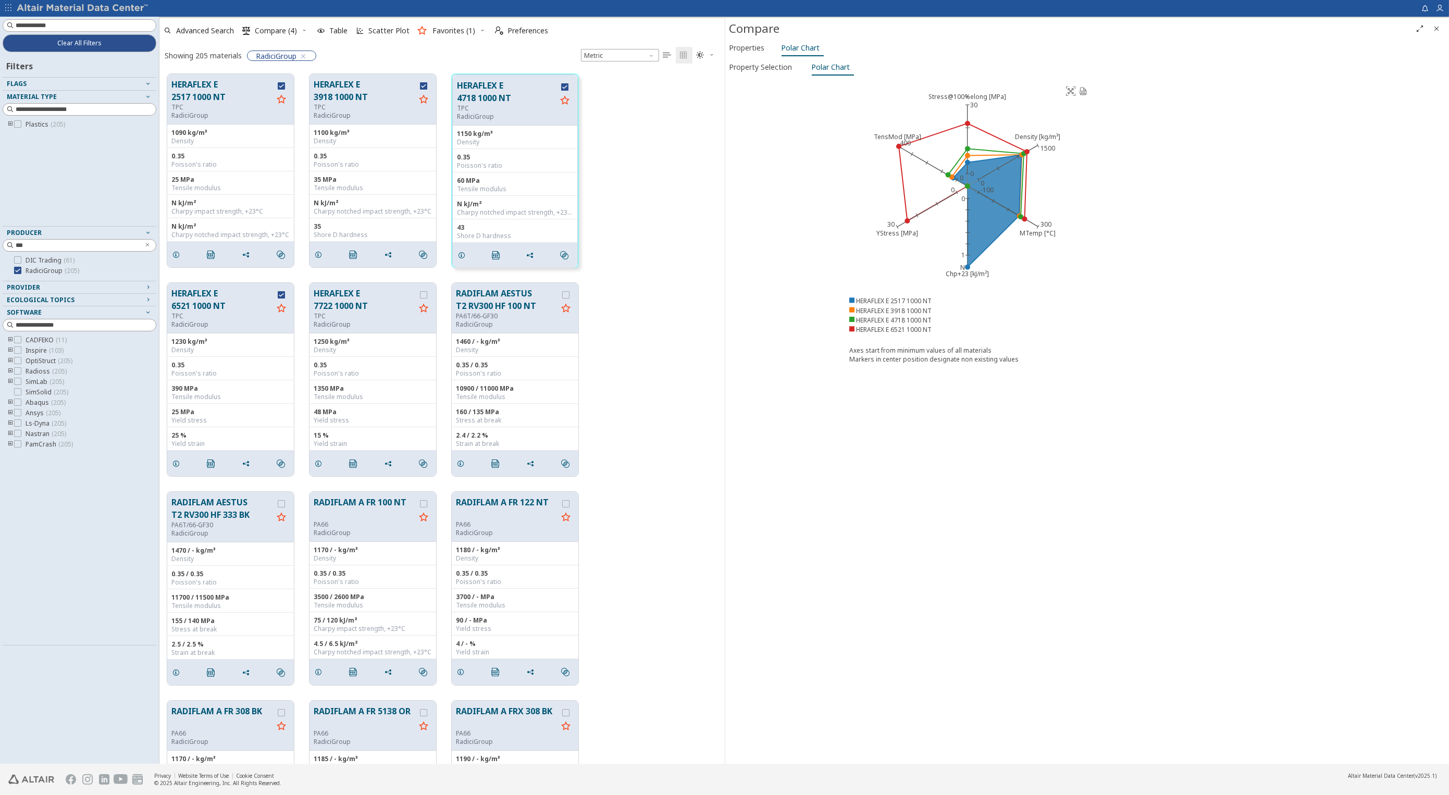
click at [1436, 28] on icon "Close" at bounding box center [1436, 28] width 8 height 8
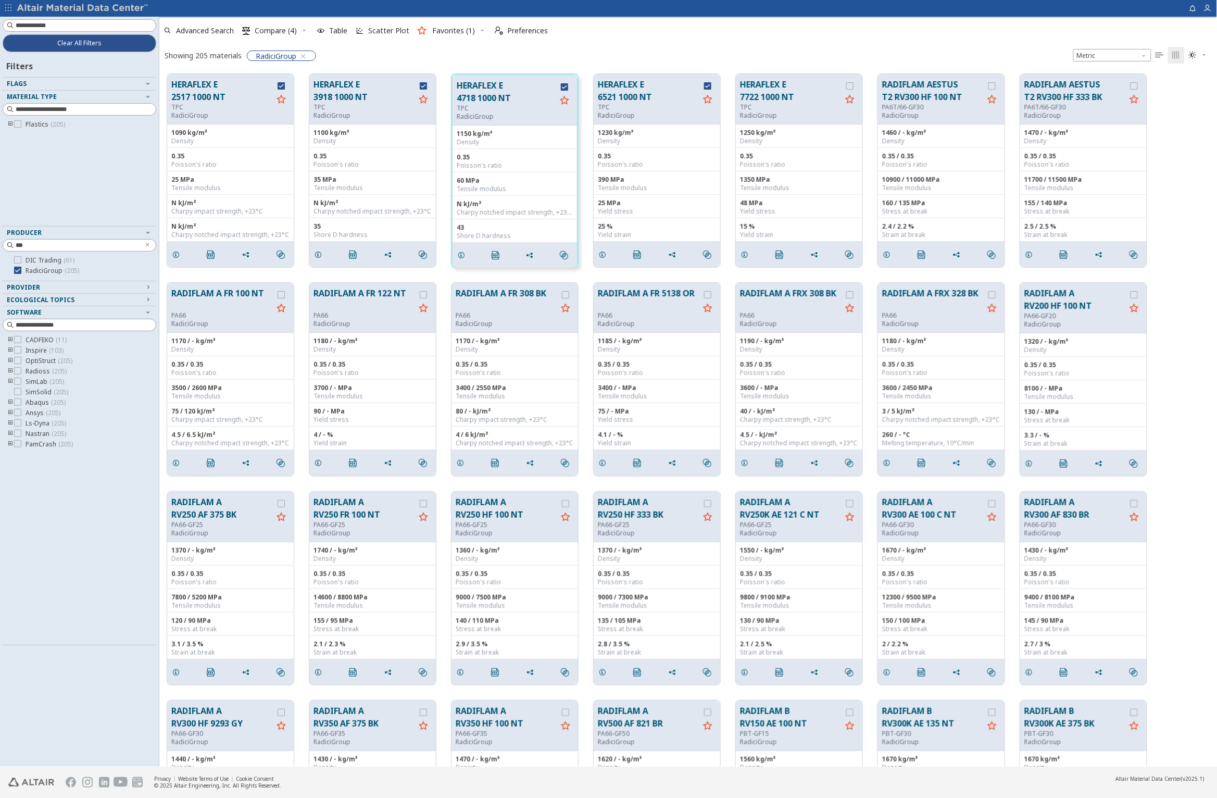
scroll to position [693, 1049]
click at [8, 123] on icon "toogle group" at bounding box center [10, 124] width 7 height 8
click at [26, 134] on icon "toogle group" at bounding box center [25, 135] width 7 height 8
click at [148, 85] on div at bounding box center [77, 87] width 148 height 5
click at [148, 81] on icon "button" at bounding box center [148, 83] width 8 height 8
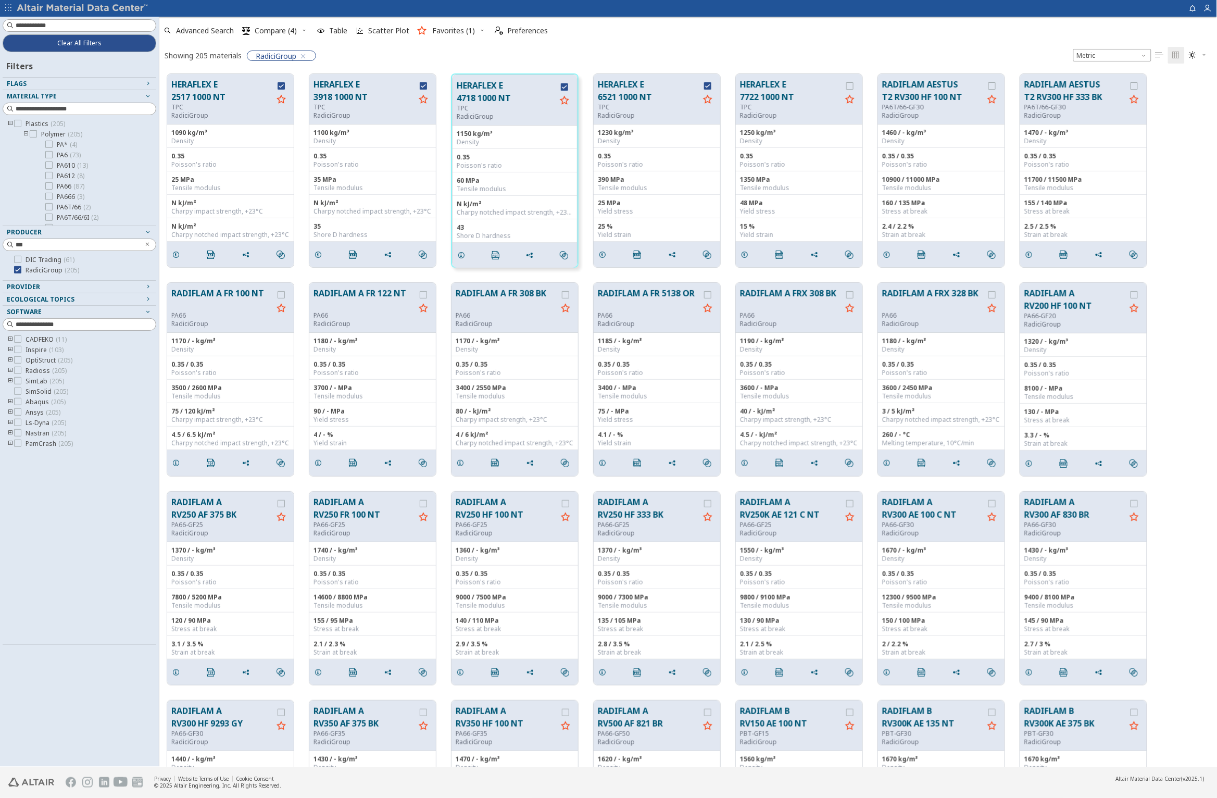
click at [148, 81] on icon "button" at bounding box center [148, 83] width 8 height 8
